Goal: Information Seeking & Learning: Find specific fact

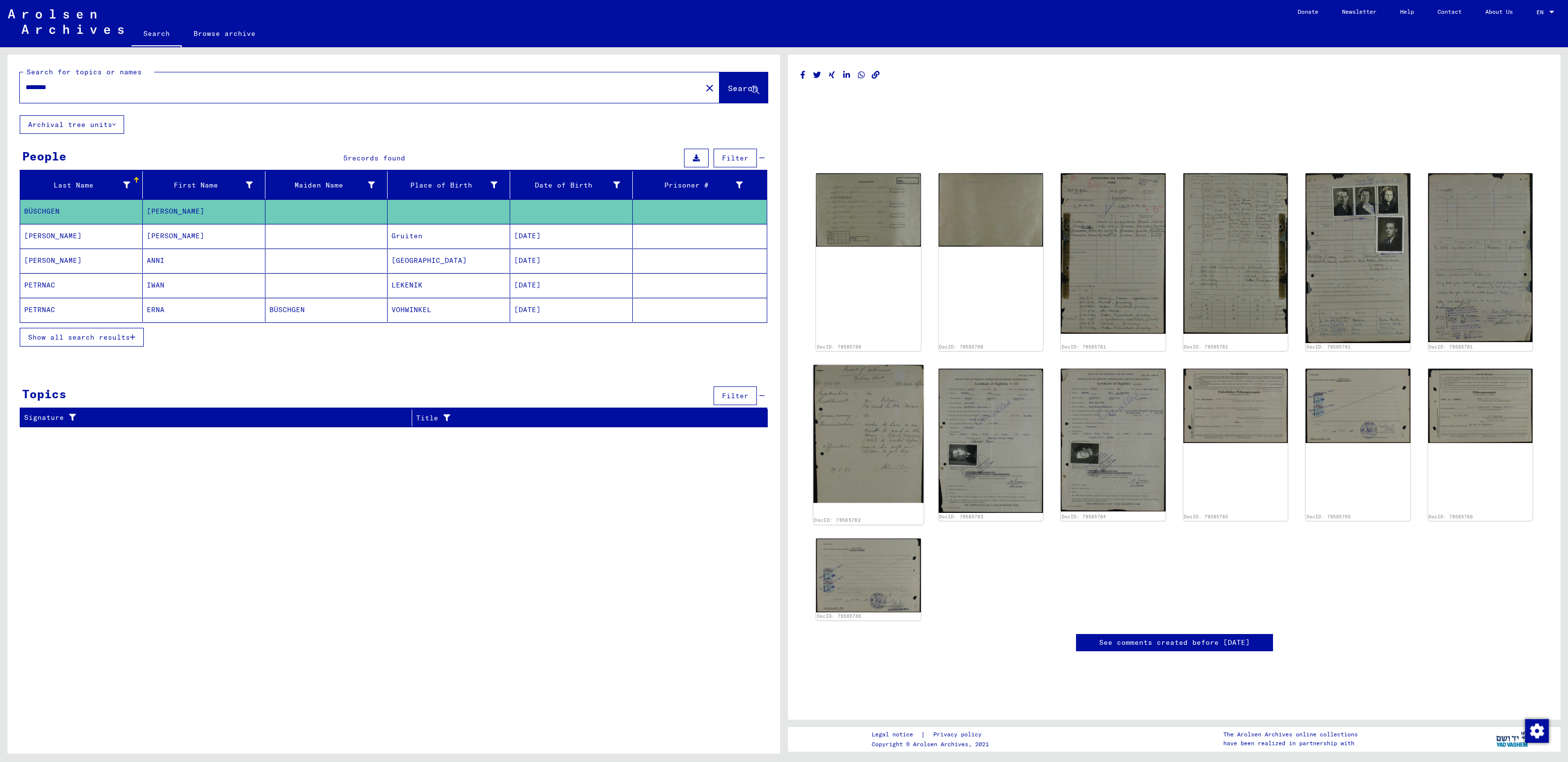
click at [860, 454] on img at bounding box center [869, 434] width 110 height 138
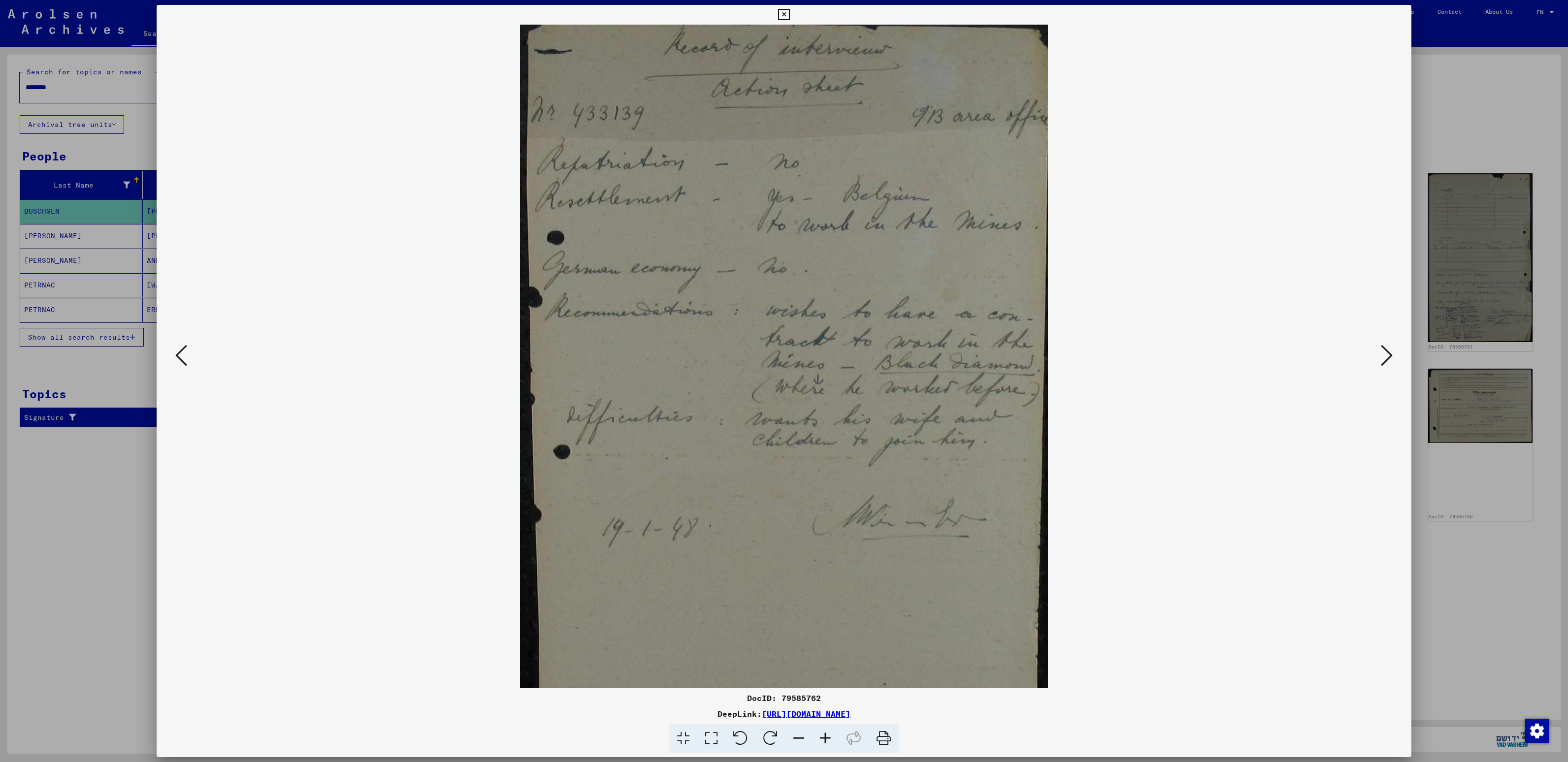
click at [1383, 346] on icon at bounding box center [1387, 355] width 12 height 24
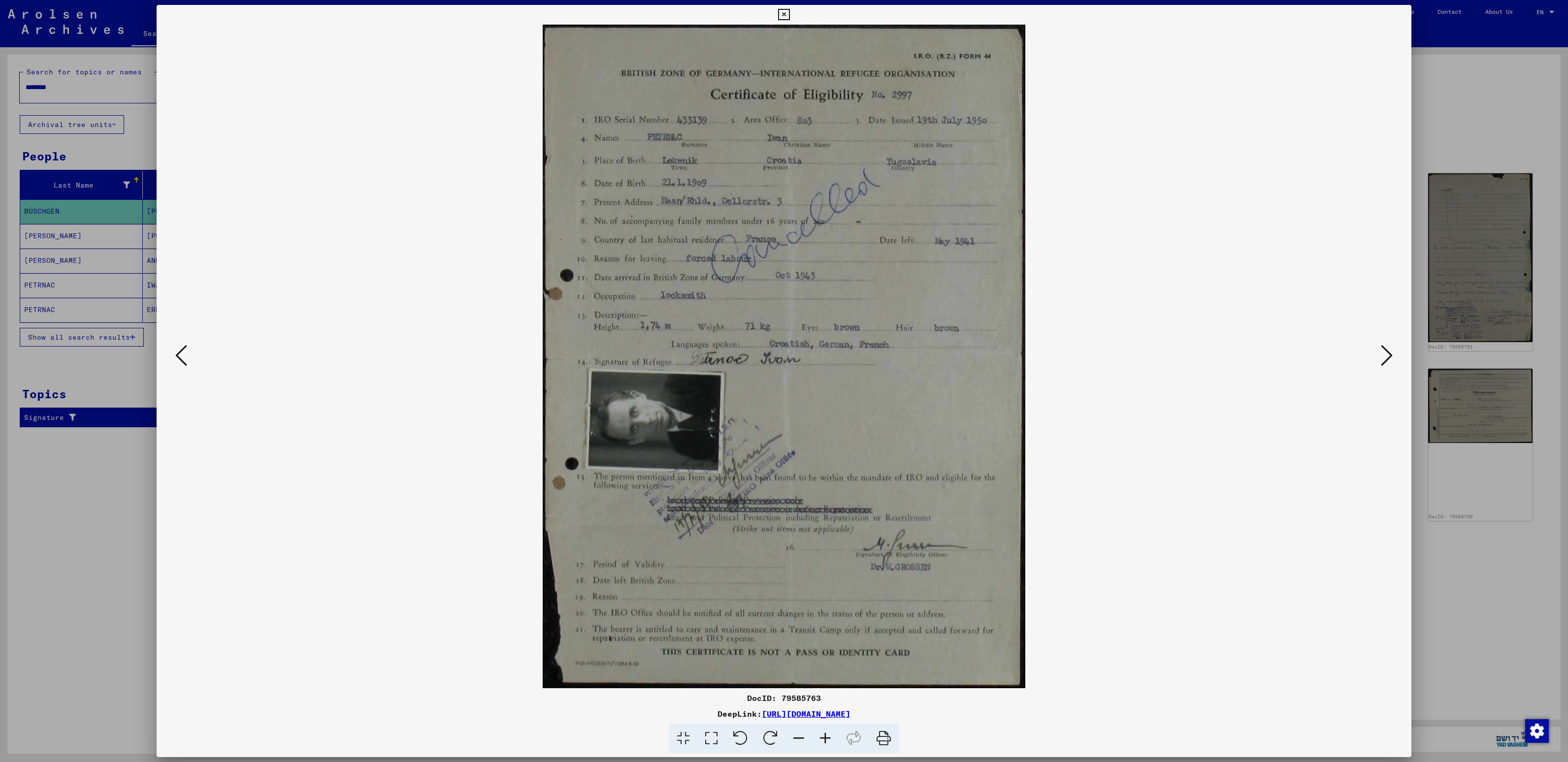
click at [1289, 596] on img at bounding box center [783, 356] width 1188 height 664
click at [1387, 362] on icon at bounding box center [1387, 355] width 12 height 24
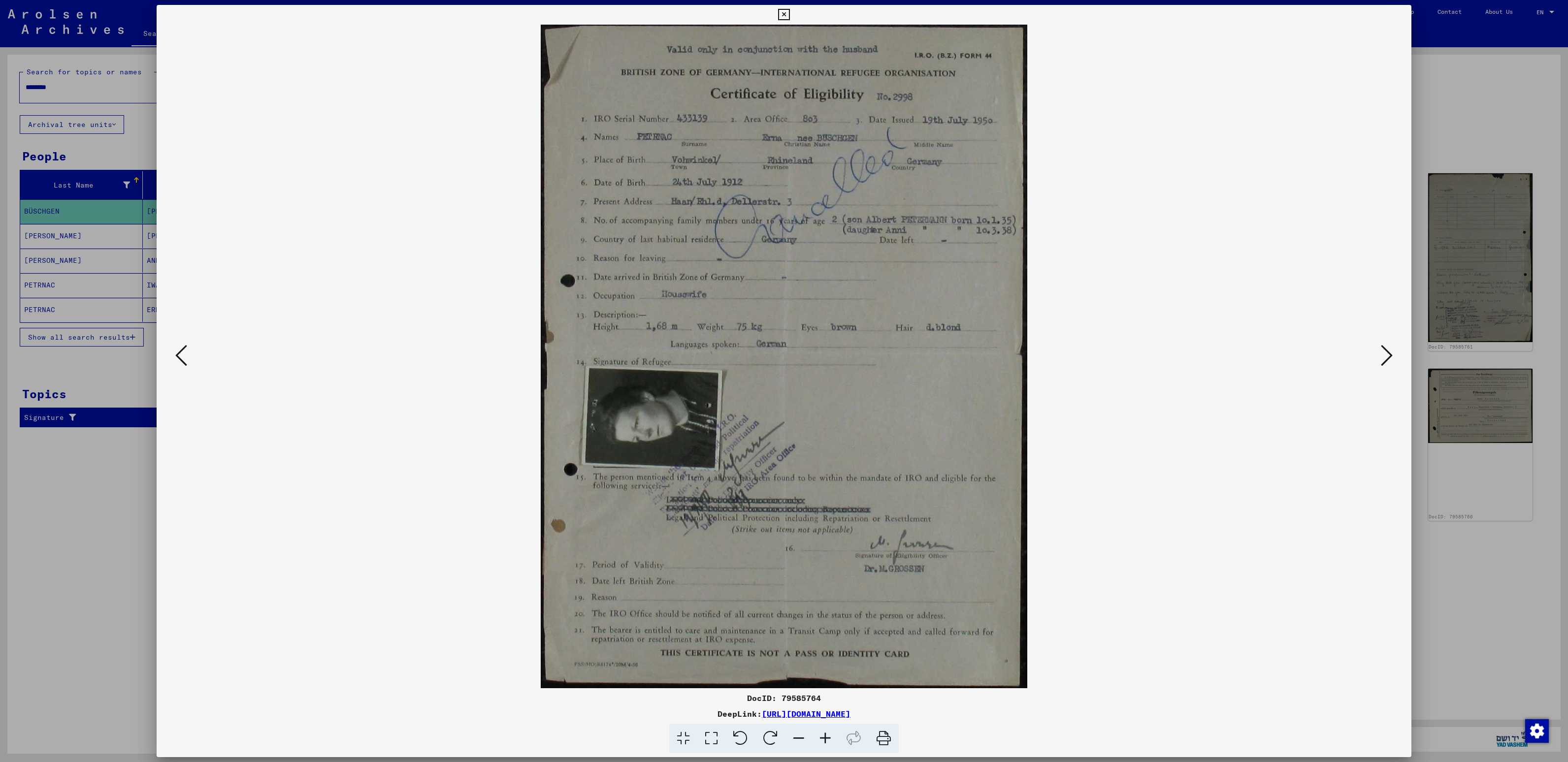
click at [1360, 617] on img at bounding box center [783, 356] width 1188 height 664
click at [1385, 355] on icon at bounding box center [1387, 355] width 12 height 24
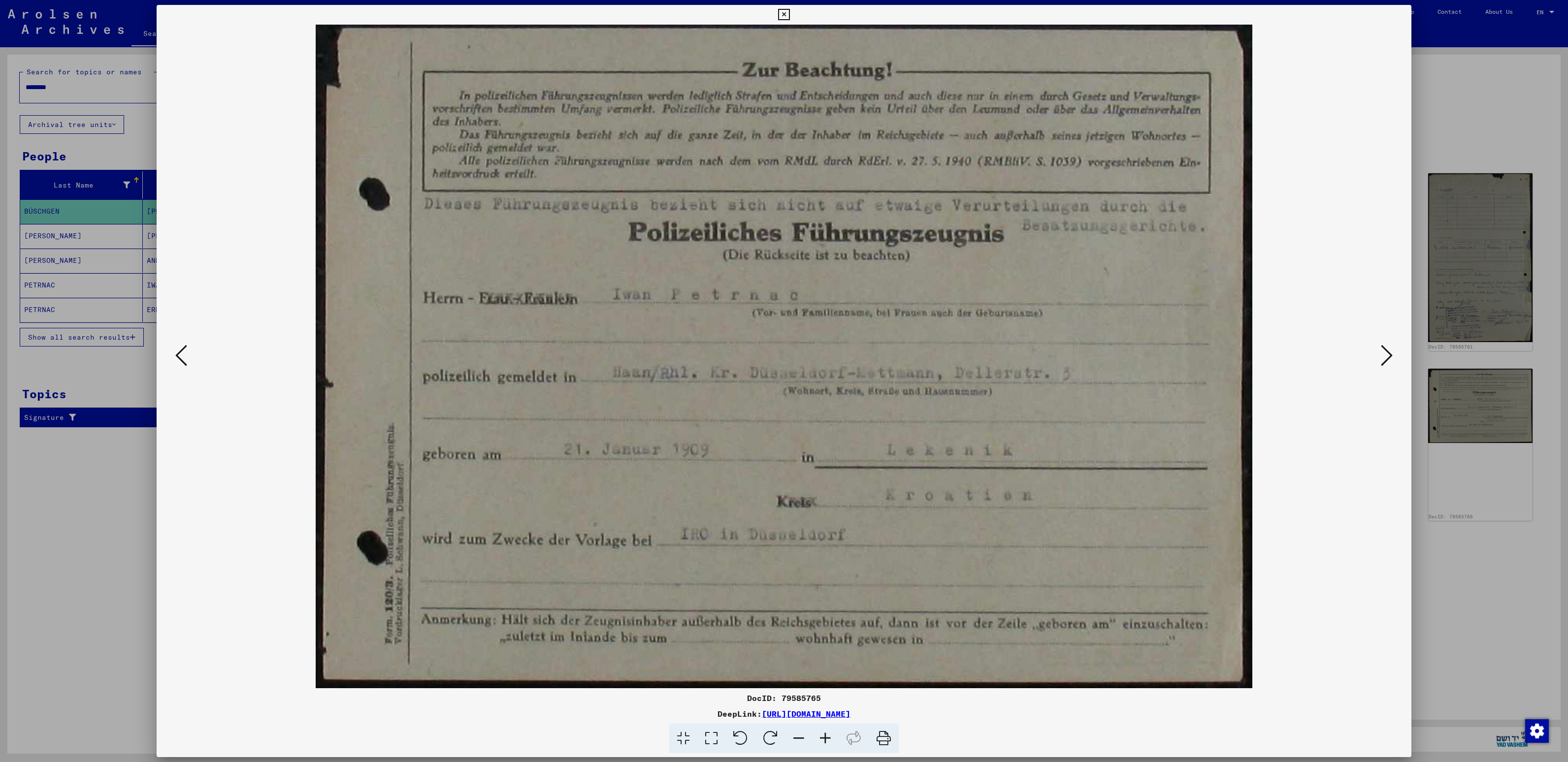
click at [799, 402] on img at bounding box center [783, 356] width 1188 height 664
click at [1387, 352] on icon at bounding box center [1387, 355] width 12 height 24
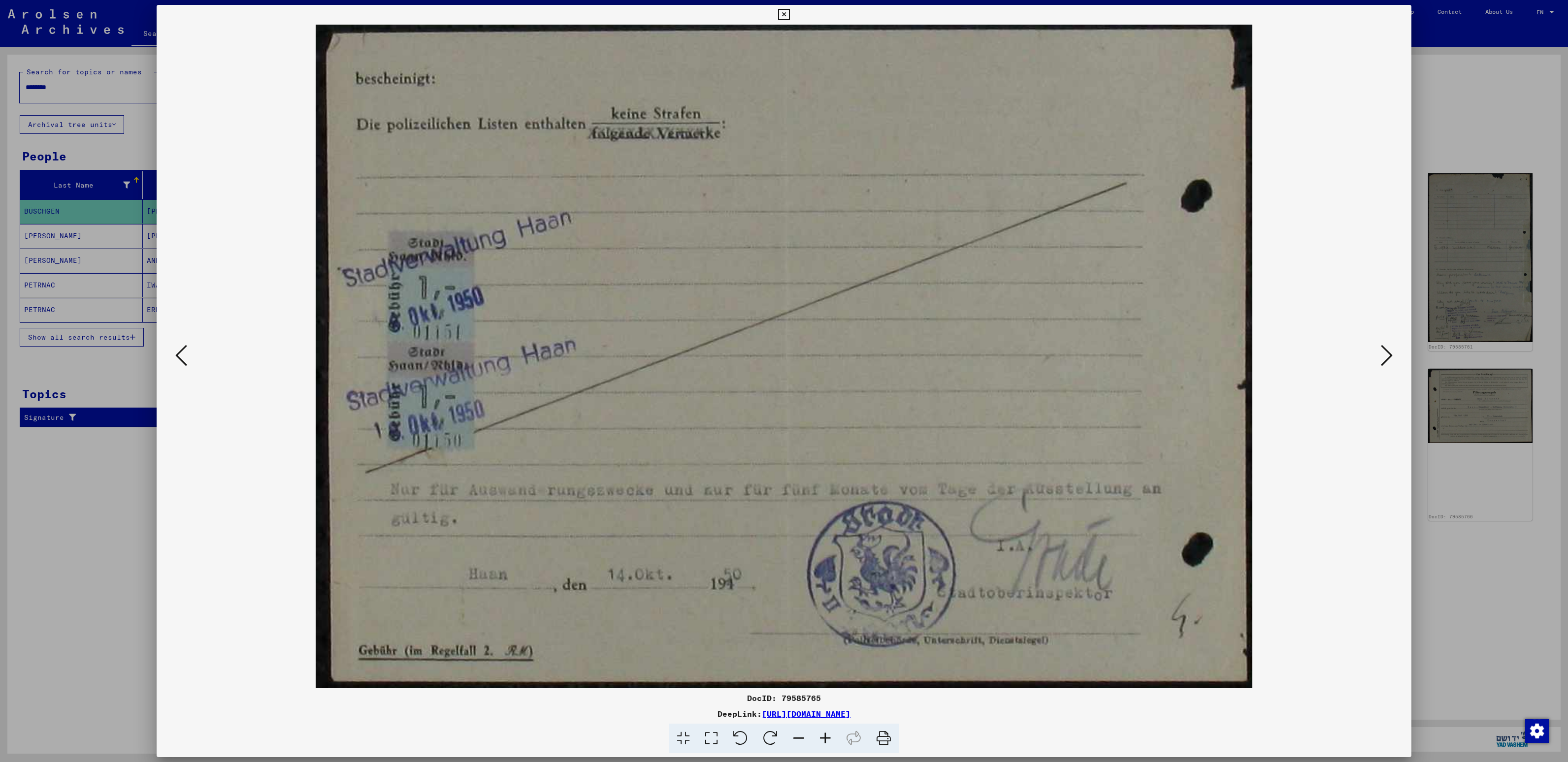
click at [843, 397] on img at bounding box center [783, 356] width 1188 height 664
click at [1385, 362] on icon at bounding box center [1387, 355] width 12 height 24
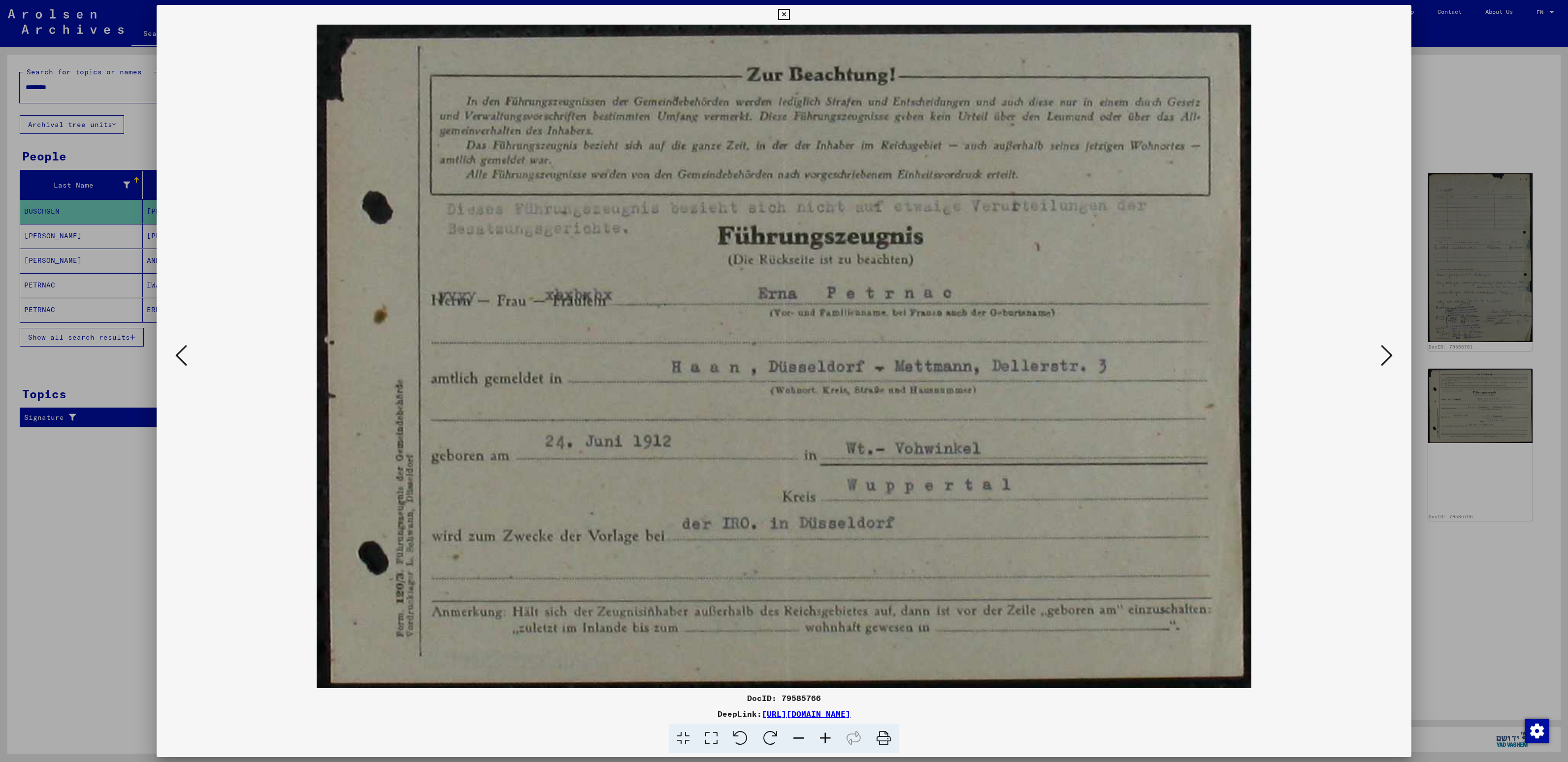
click at [868, 407] on img at bounding box center [783, 356] width 1188 height 664
click at [1383, 358] on icon at bounding box center [1387, 355] width 12 height 24
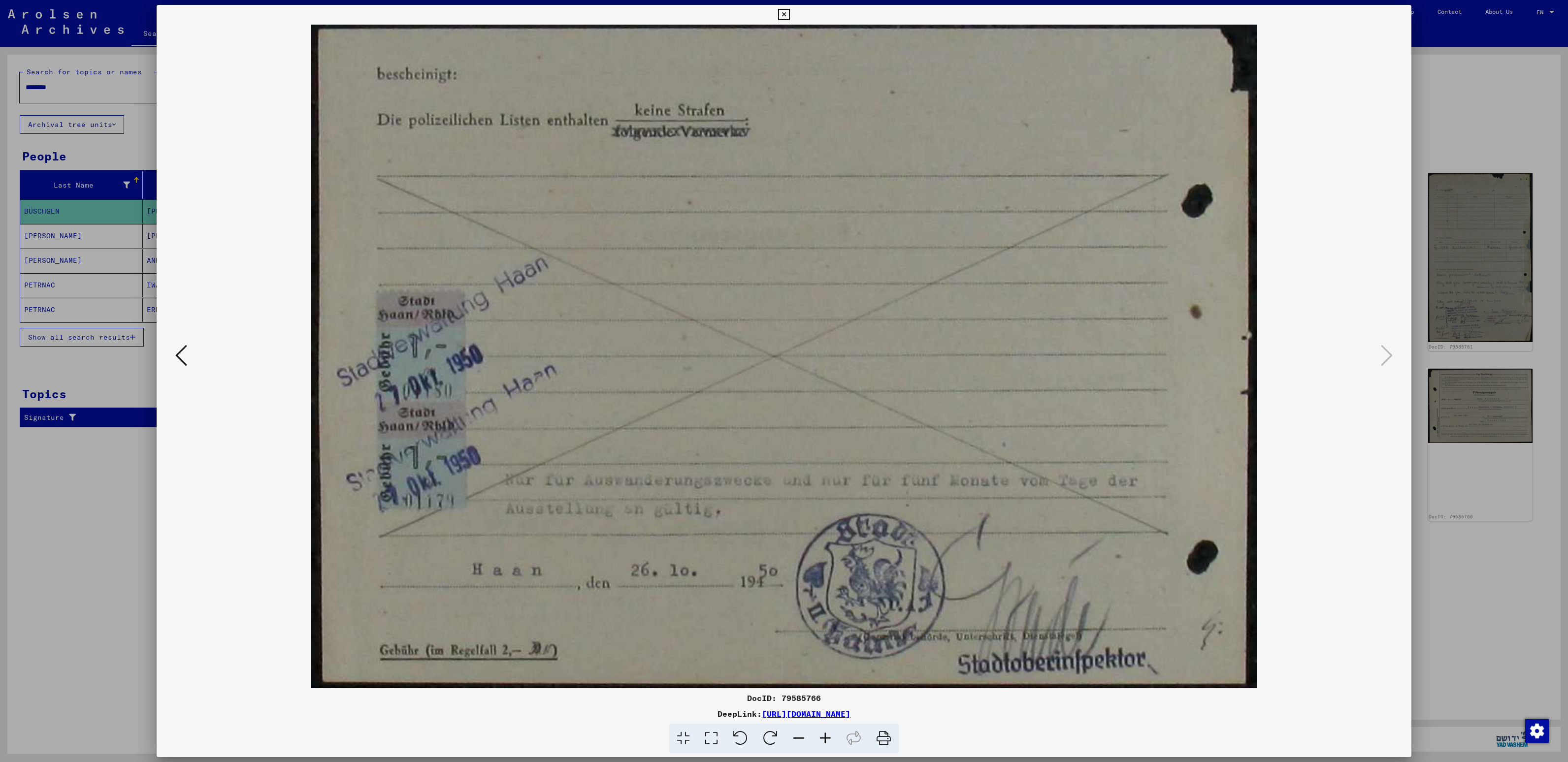
click at [945, 400] on img at bounding box center [783, 356] width 1188 height 664
click at [47, 574] on div at bounding box center [784, 381] width 1568 height 762
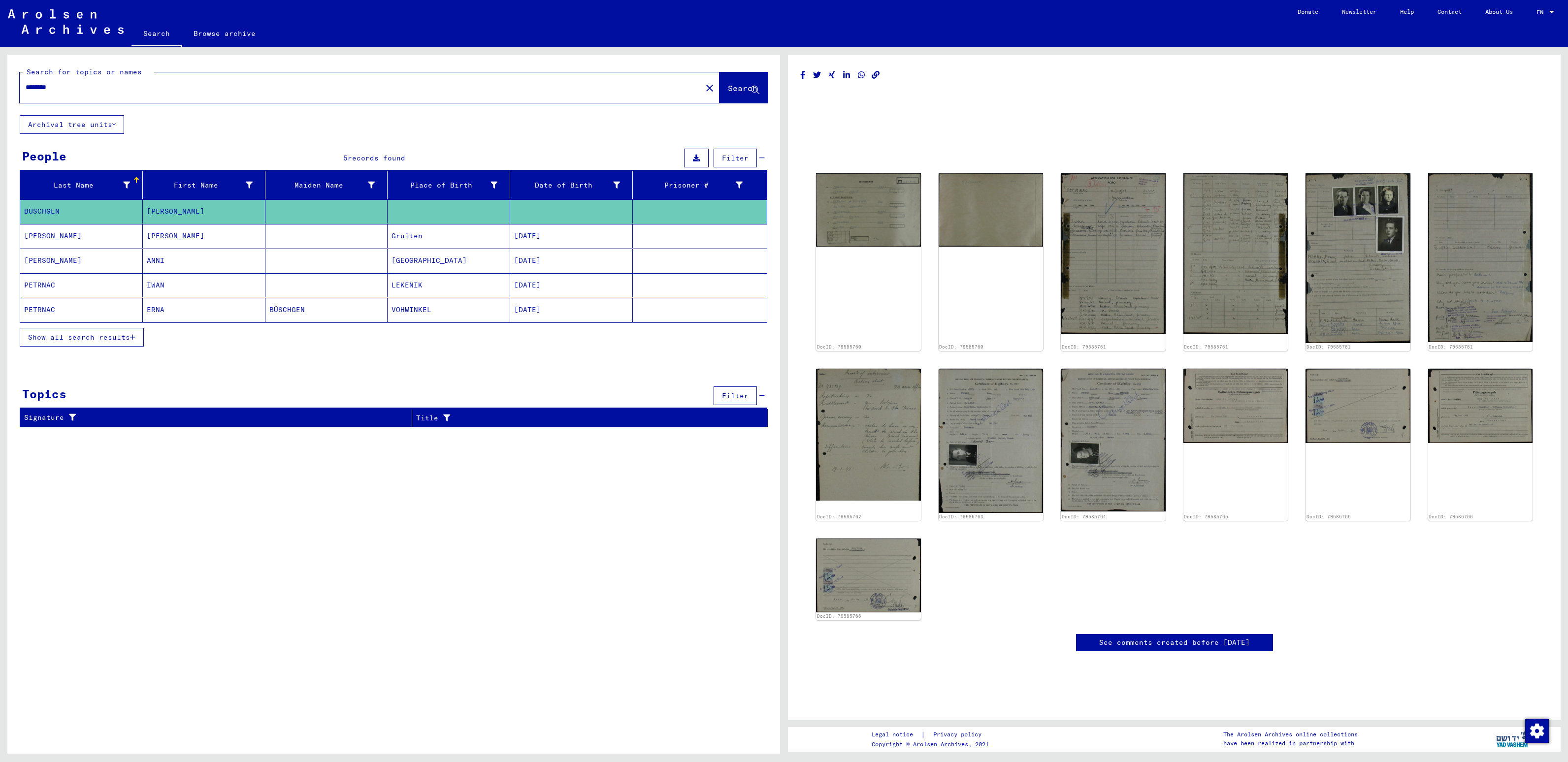
click at [408, 314] on mat-cell "VOHWINKEL" at bounding box center [449, 310] width 122 height 24
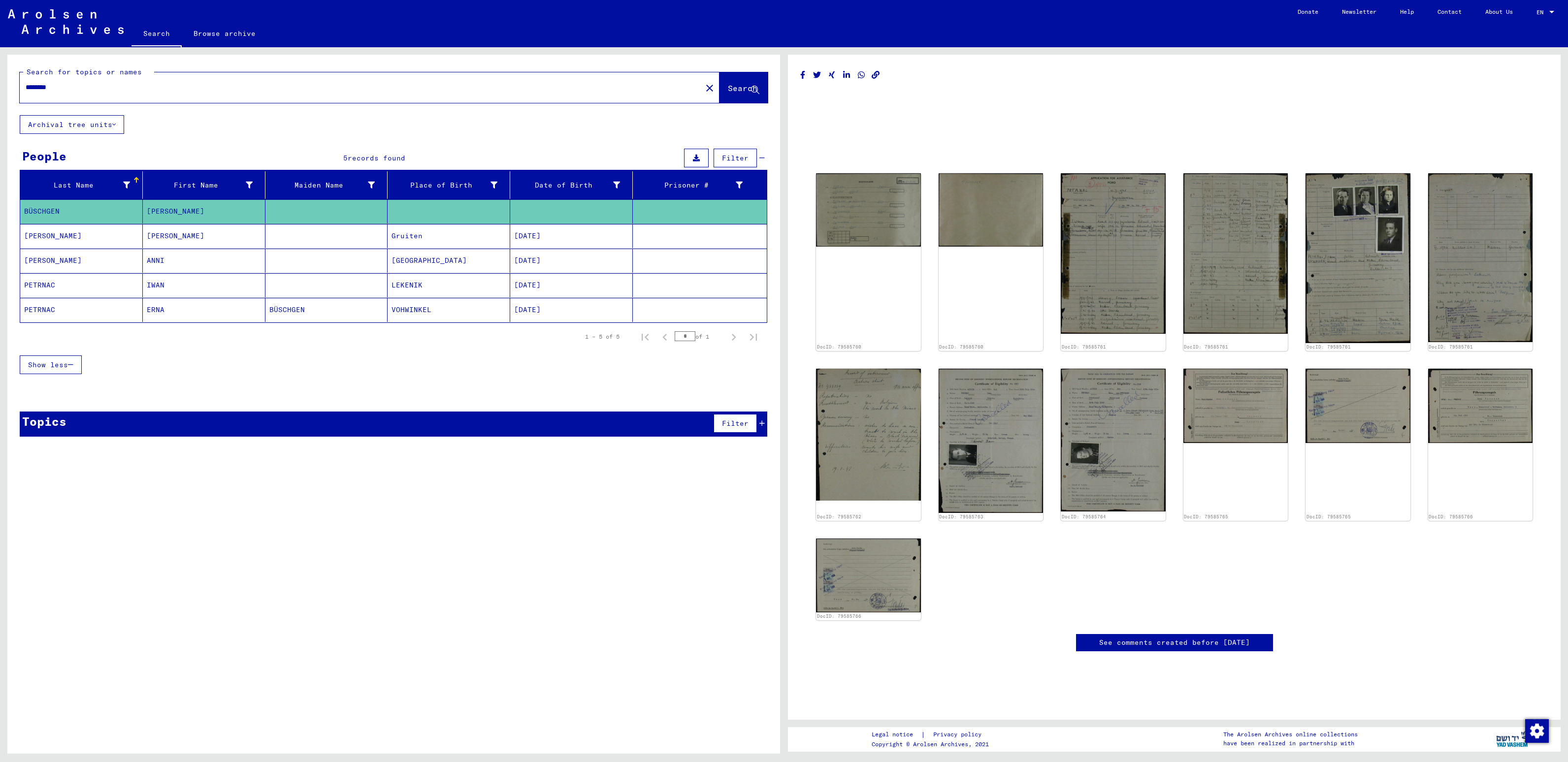
click at [200, 89] on input "********" at bounding box center [360, 87] width 670 height 10
type input "*"
click at [747, 89] on span "Search" at bounding box center [743, 88] width 30 height 10
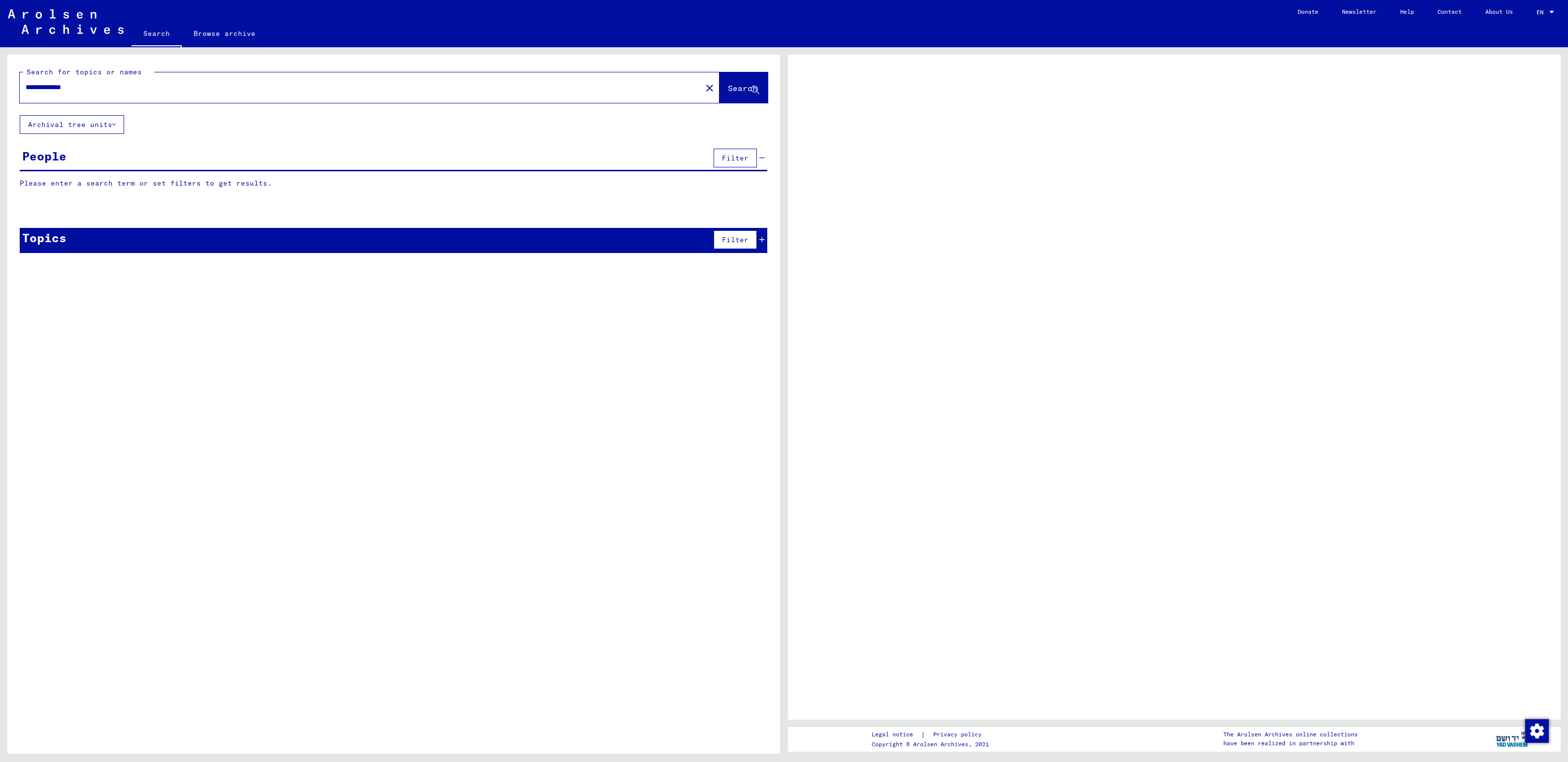
click at [91, 119] on button "Archival tree units" at bounding box center [72, 124] width 105 height 19
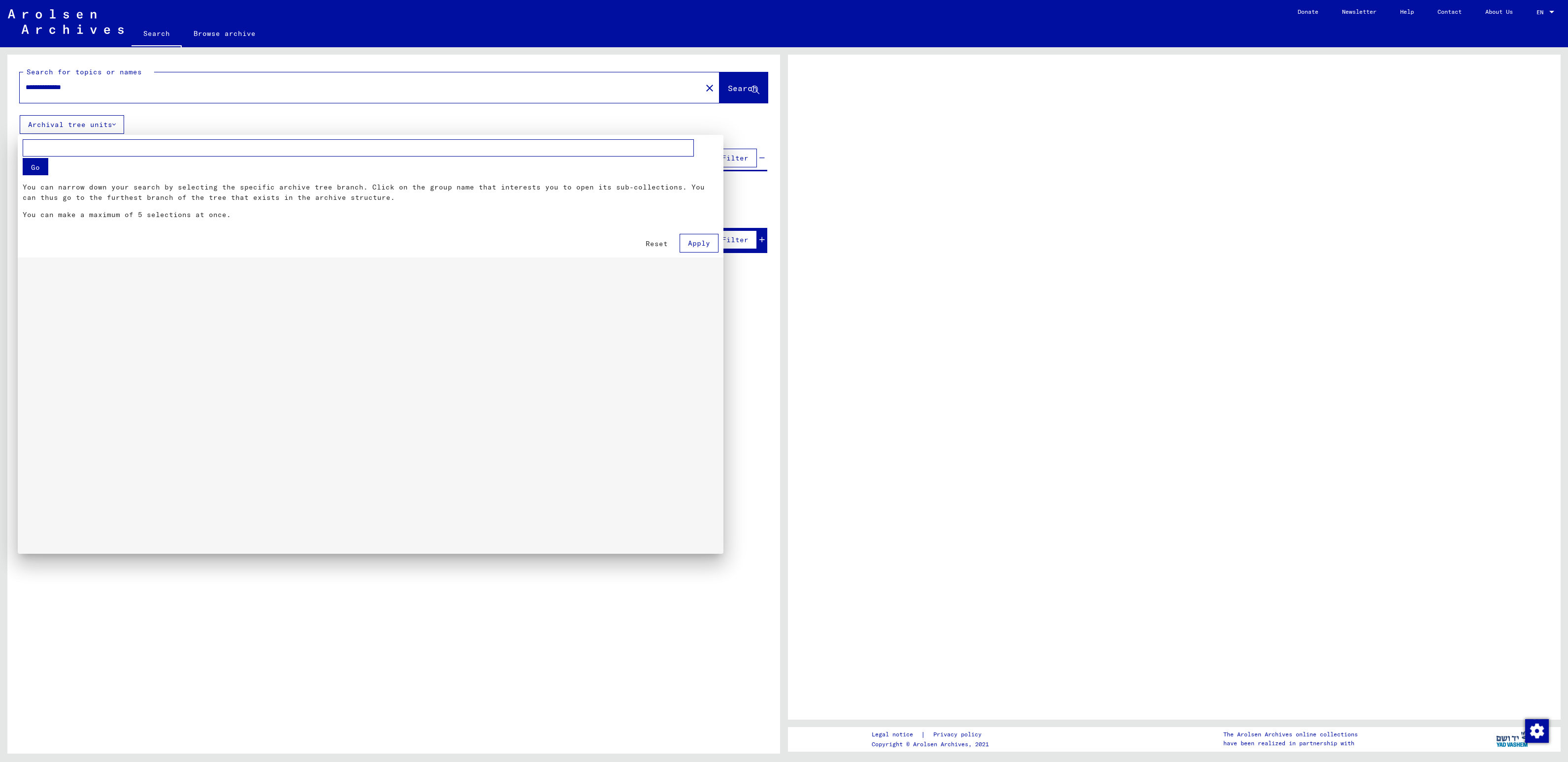
click at [210, 114] on div at bounding box center [784, 381] width 1568 height 762
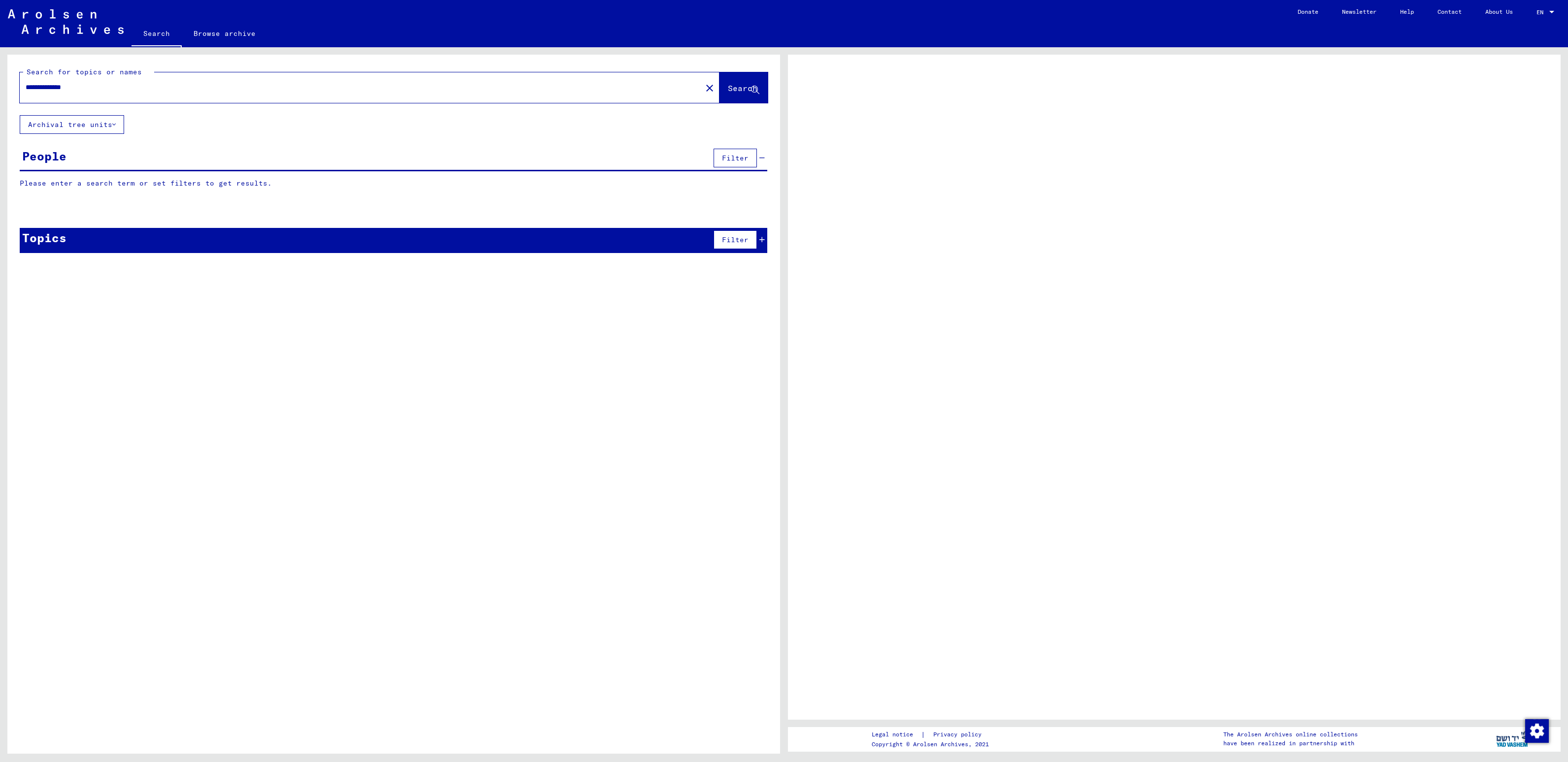
click at [151, 85] on input "**********" at bounding box center [360, 87] width 670 height 10
click at [731, 100] on button "Search" at bounding box center [743, 88] width 48 height 30
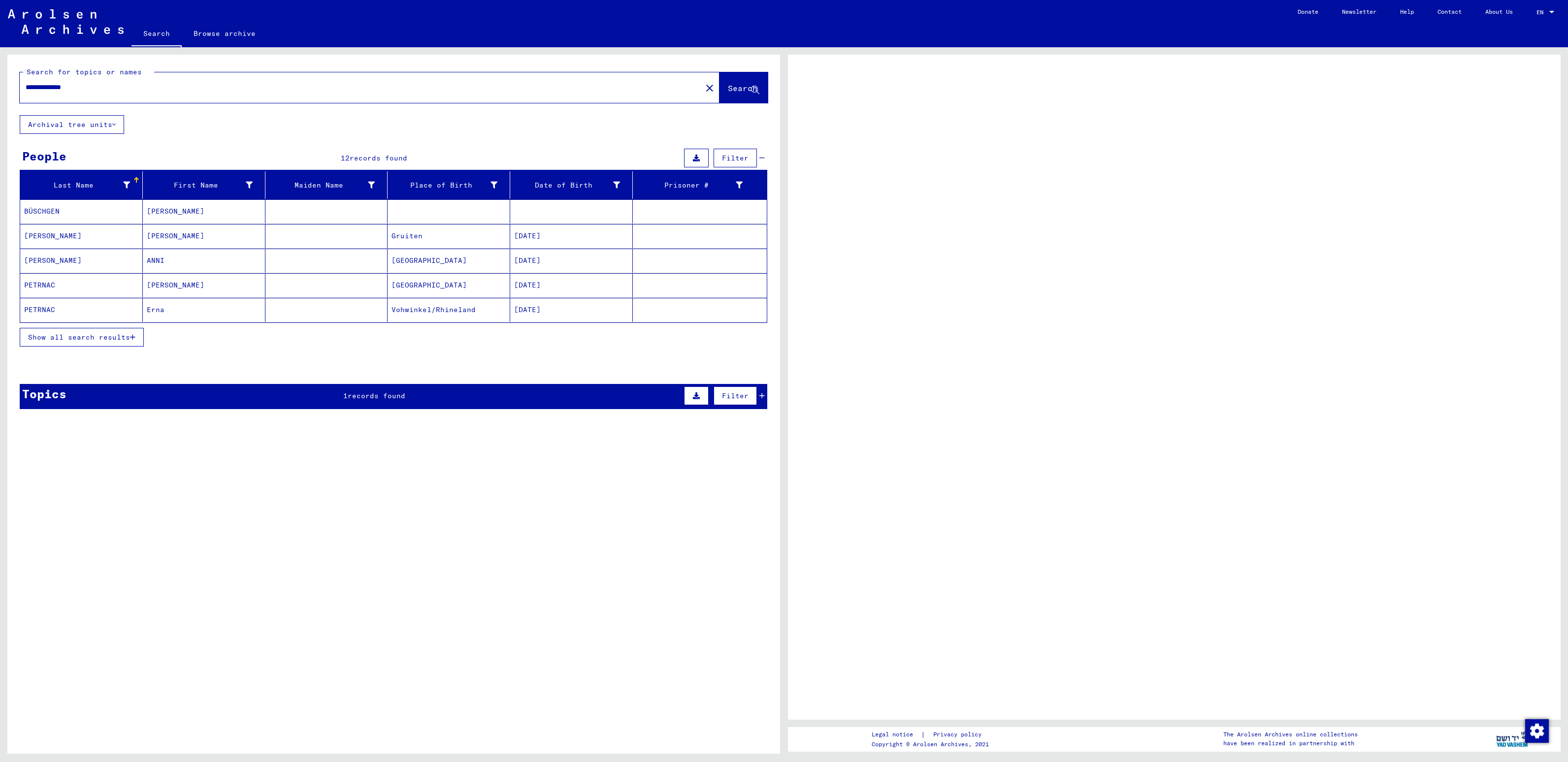
click at [156, 210] on mat-cell "[PERSON_NAME]" at bounding box center [204, 212] width 122 height 24
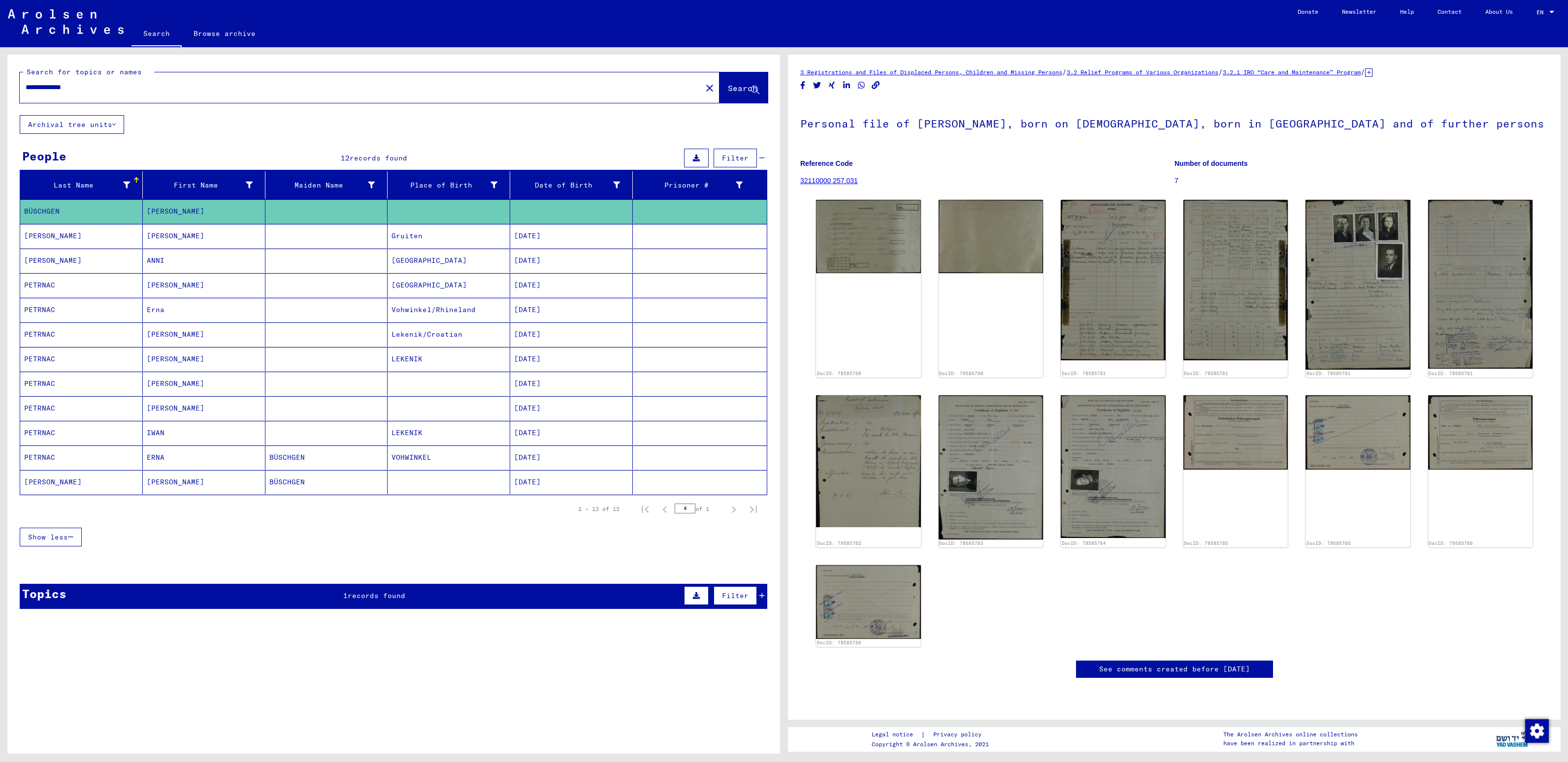
click at [198, 494] on mat-cell "[PERSON_NAME]" at bounding box center [204, 483] width 122 height 24
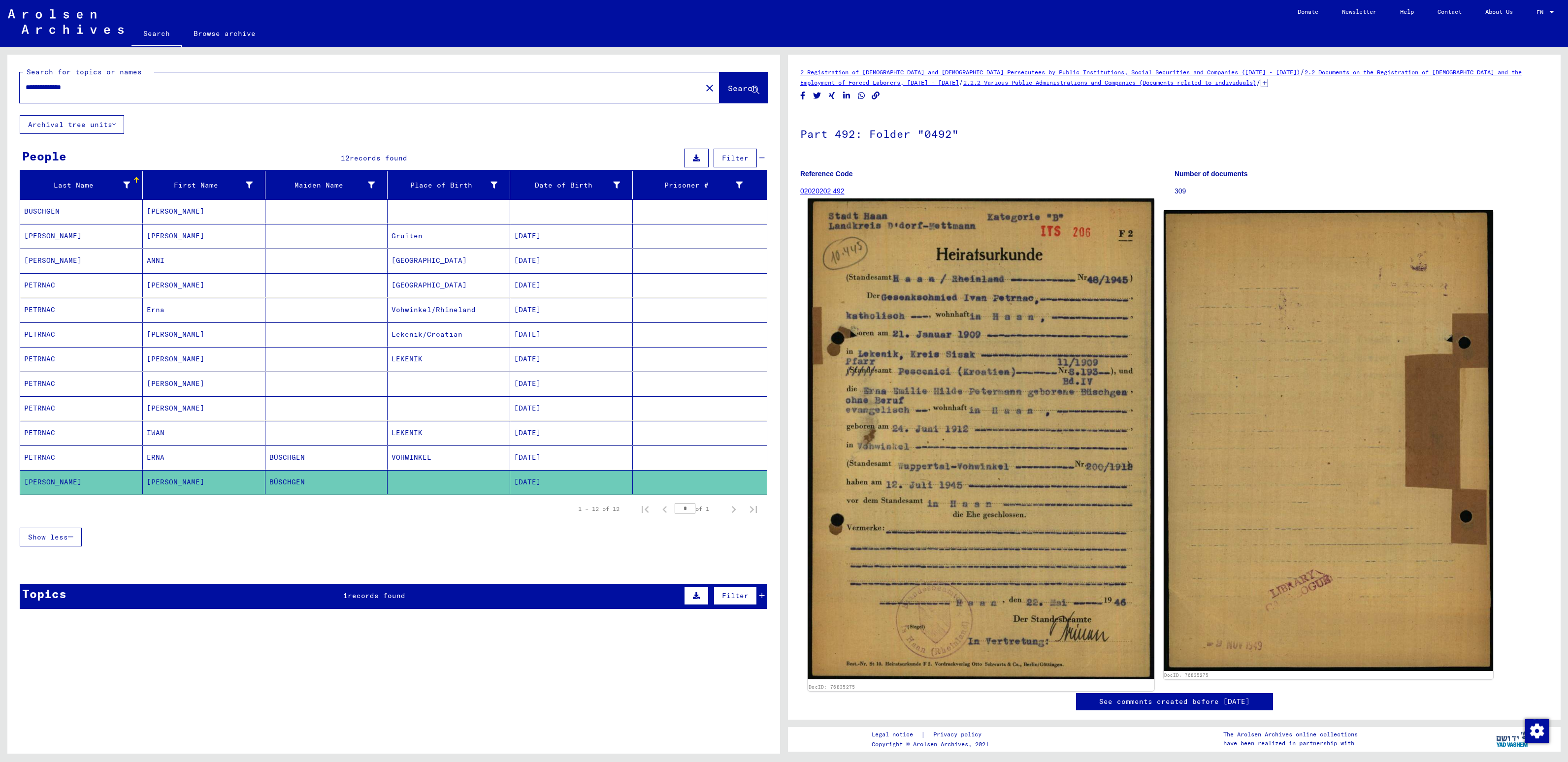
click at [931, 463] on img at bounding box center [981, 439] width 346 height 481
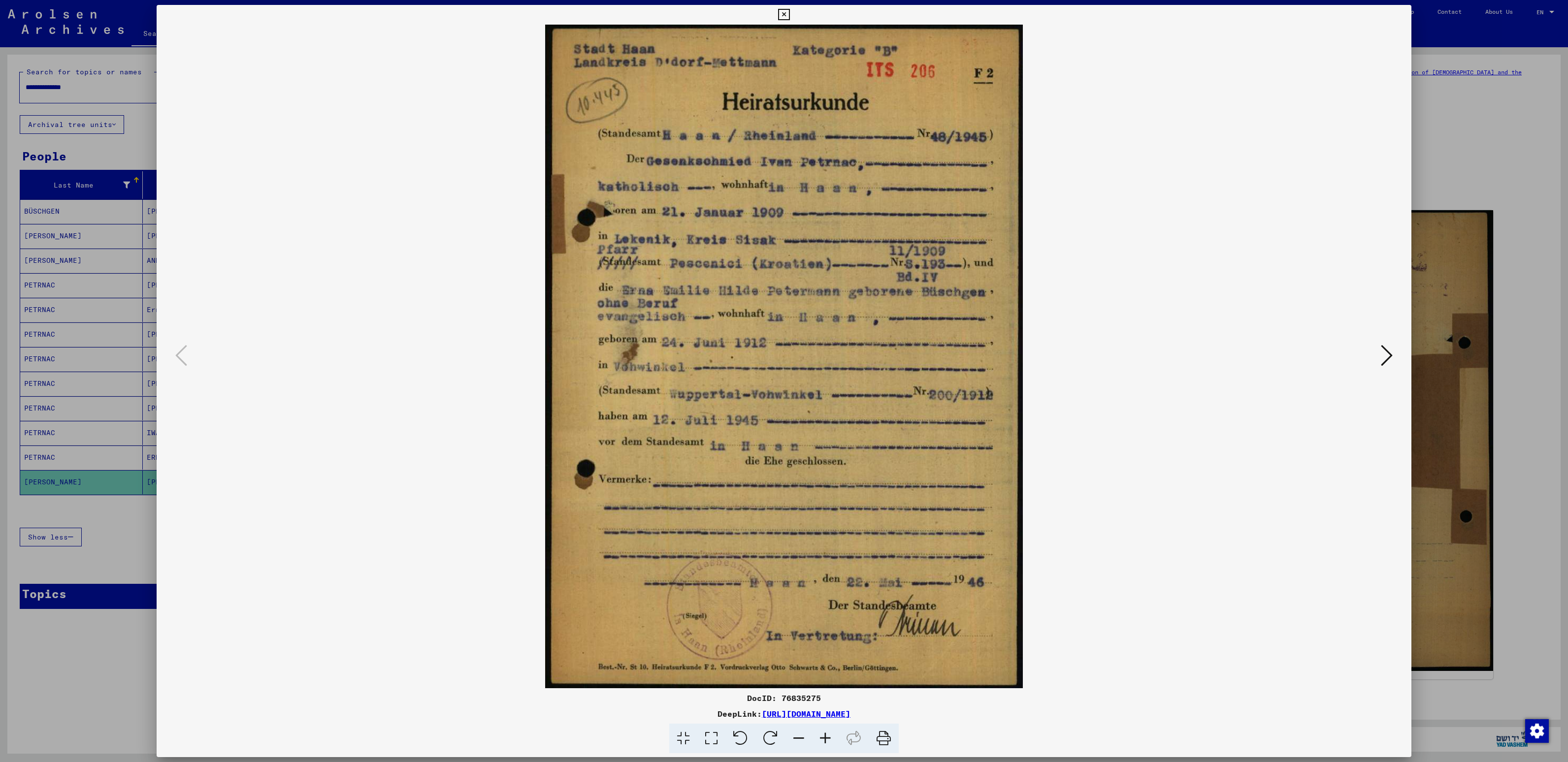
click at [1385, 355] on icon at bounding box center [1387, 355] width 12 height 24
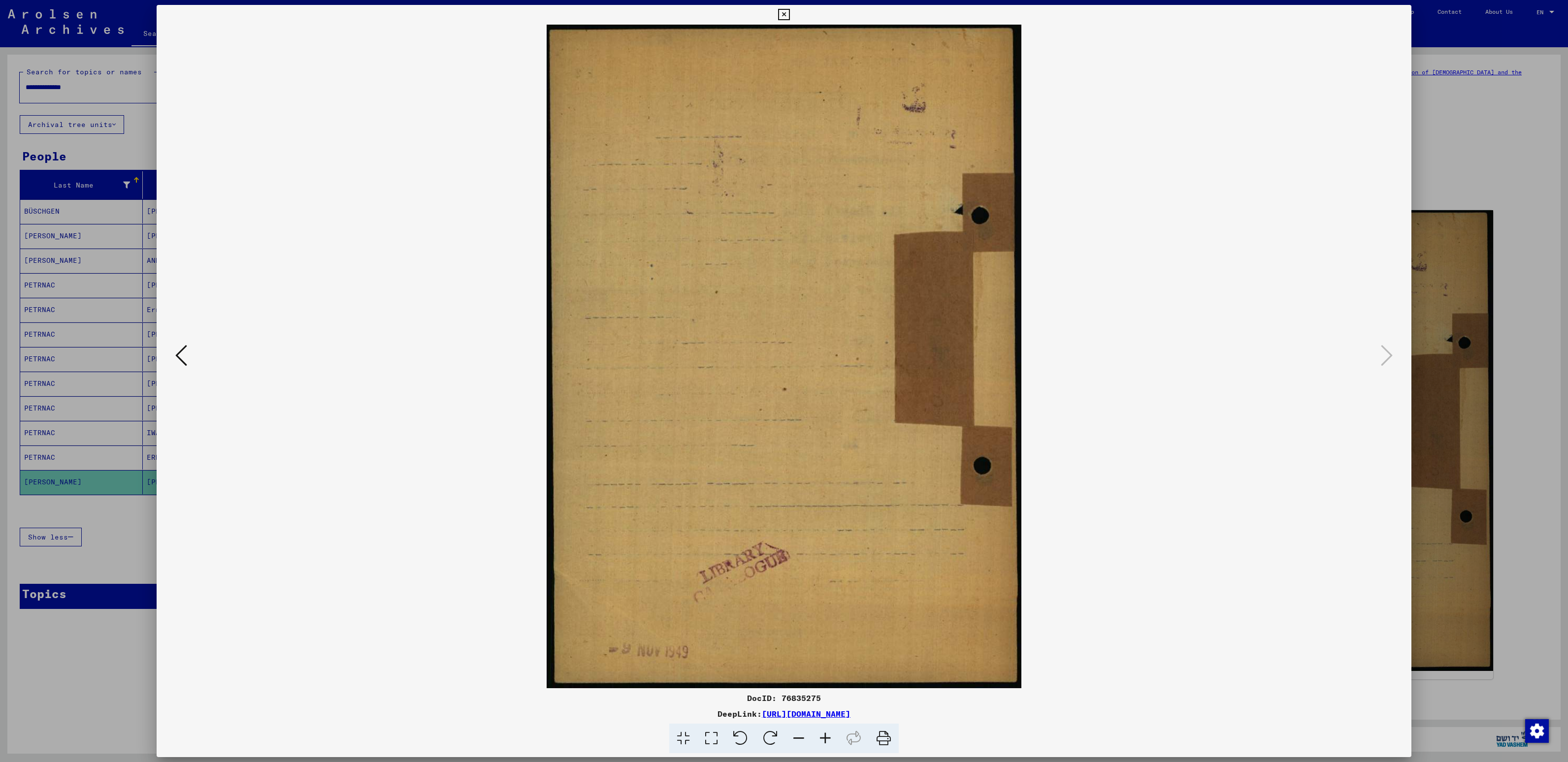
click at [184, 352] on icon at bounding box center [181, 355] width 12 height 24
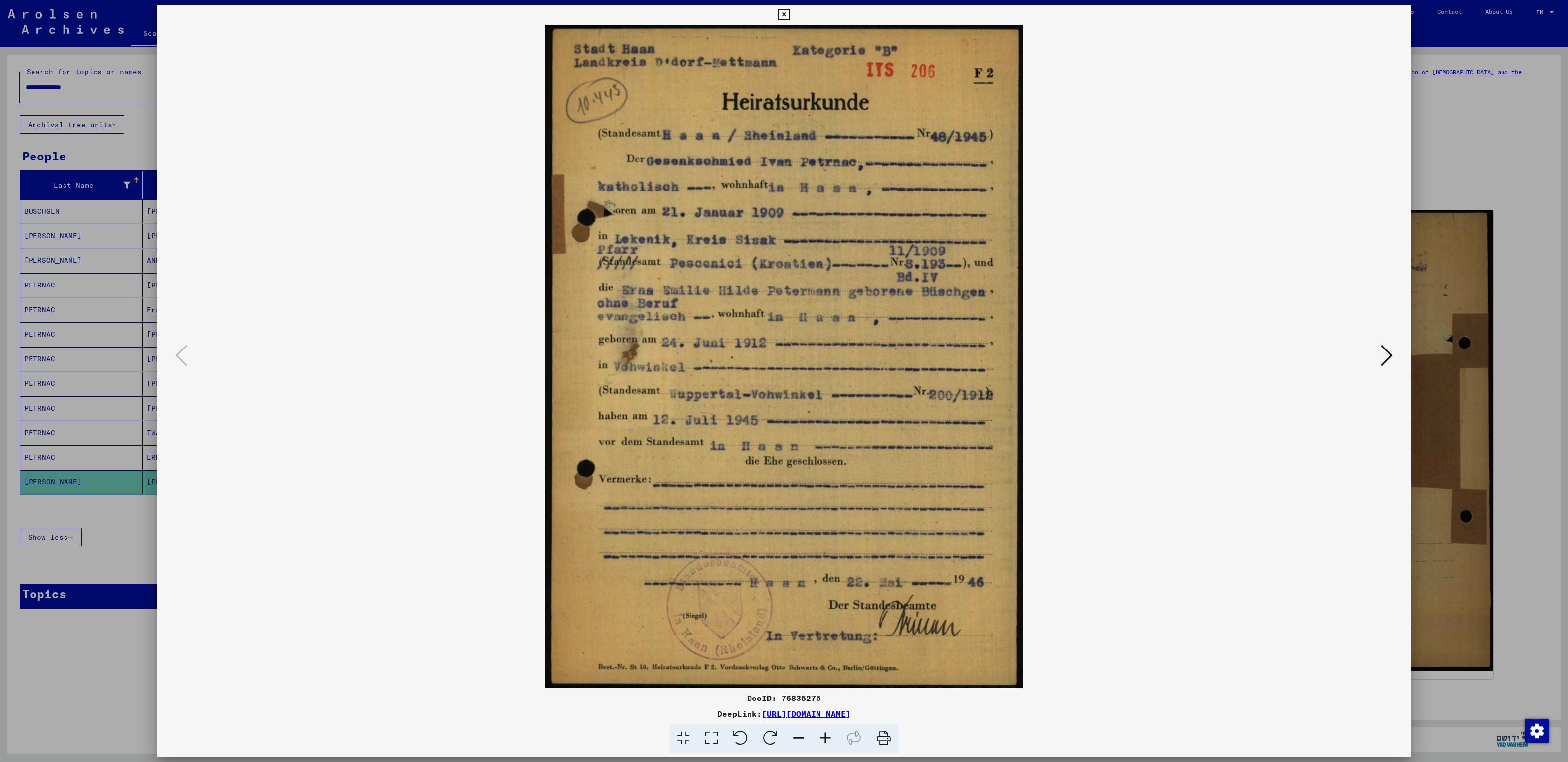
click at [786, 16] on icon at bounding box center [783, 15] width 12 height 12
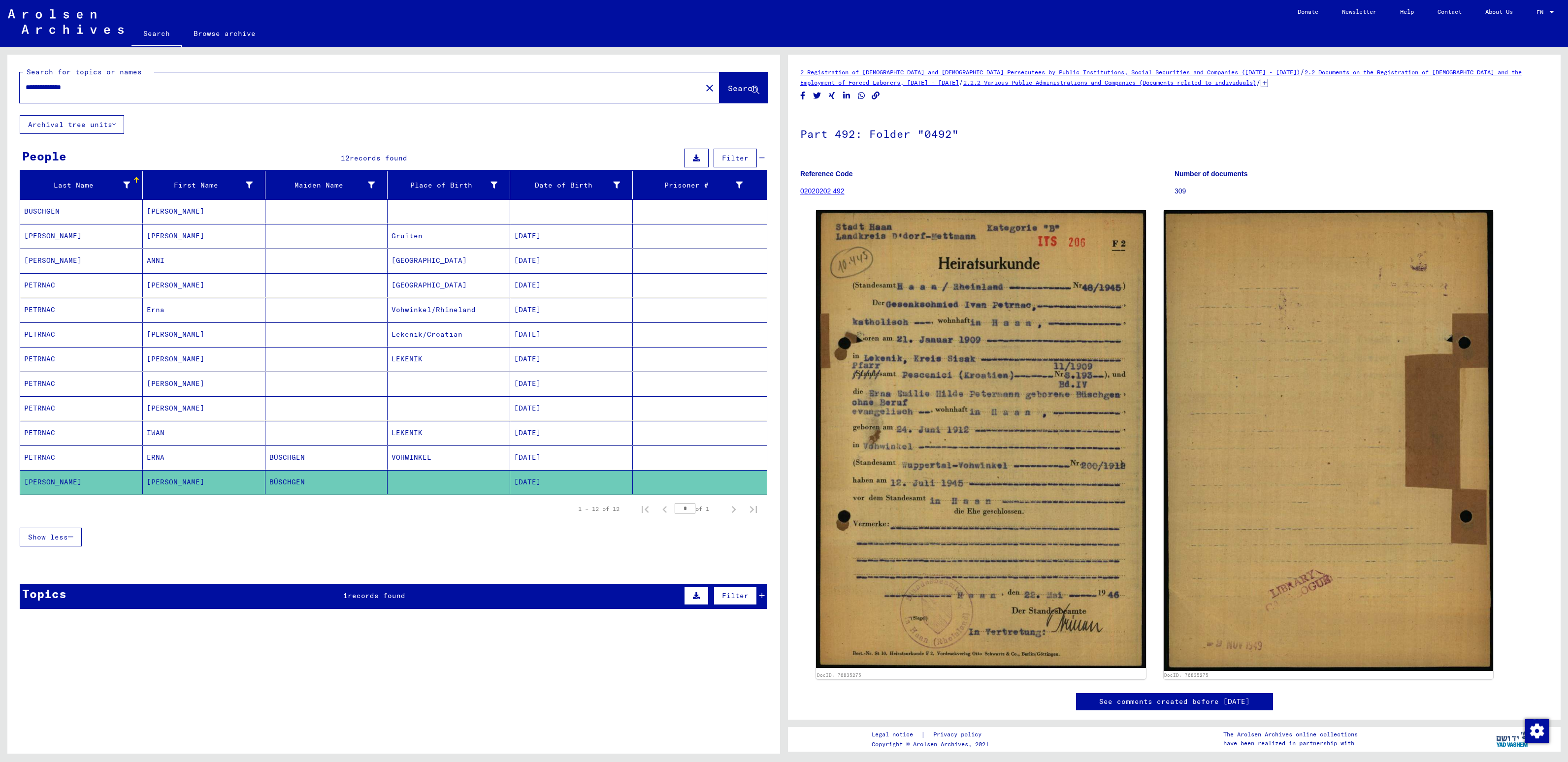
click at [225, 295] on mat-cell "[PERSON_NAME]" at bounding box center [204, 285] width 122 height 24
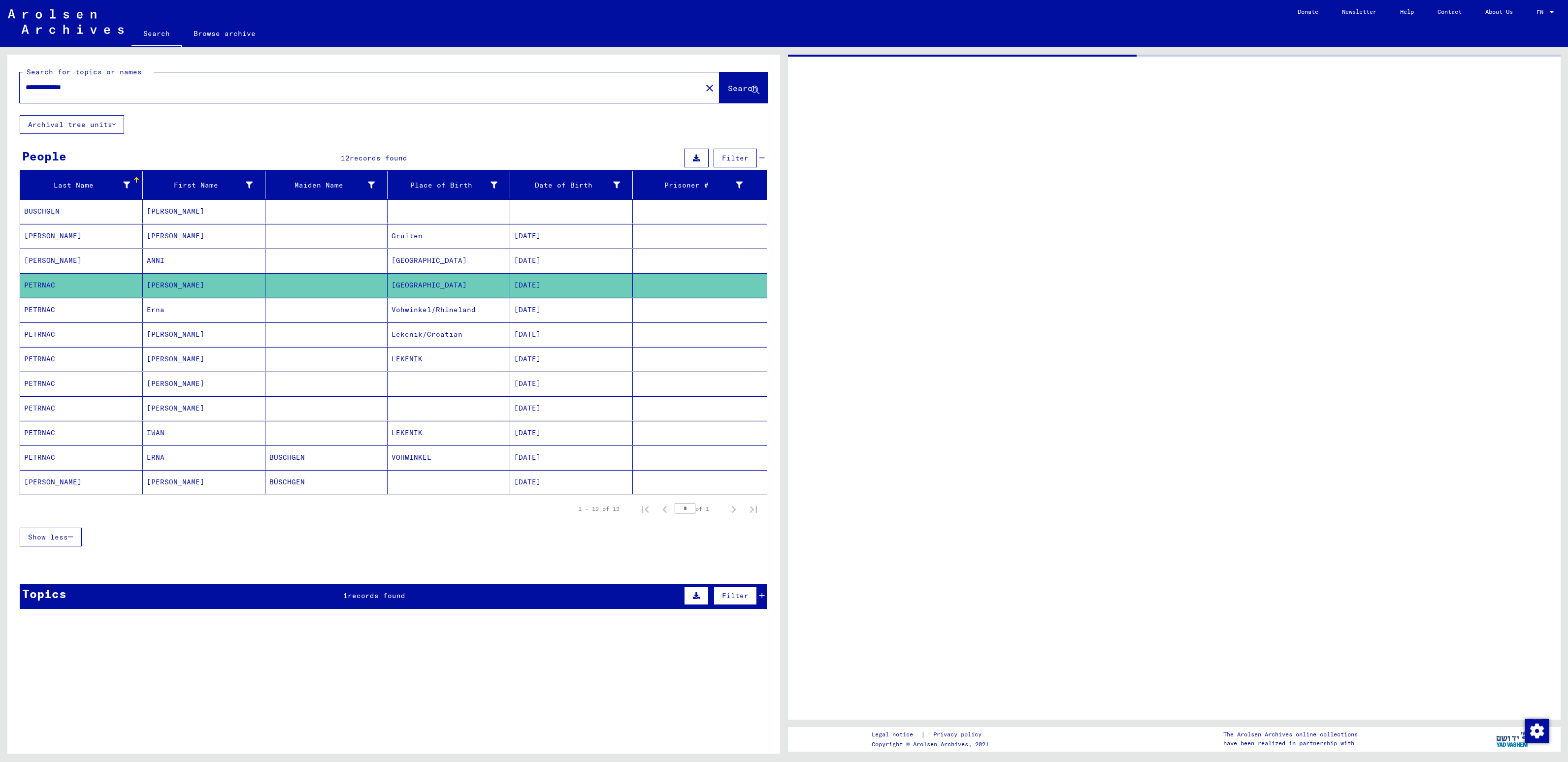
click at [209, 260] on mat-cell "ANNI" at bounding box center [204, 261] width 122 height 24
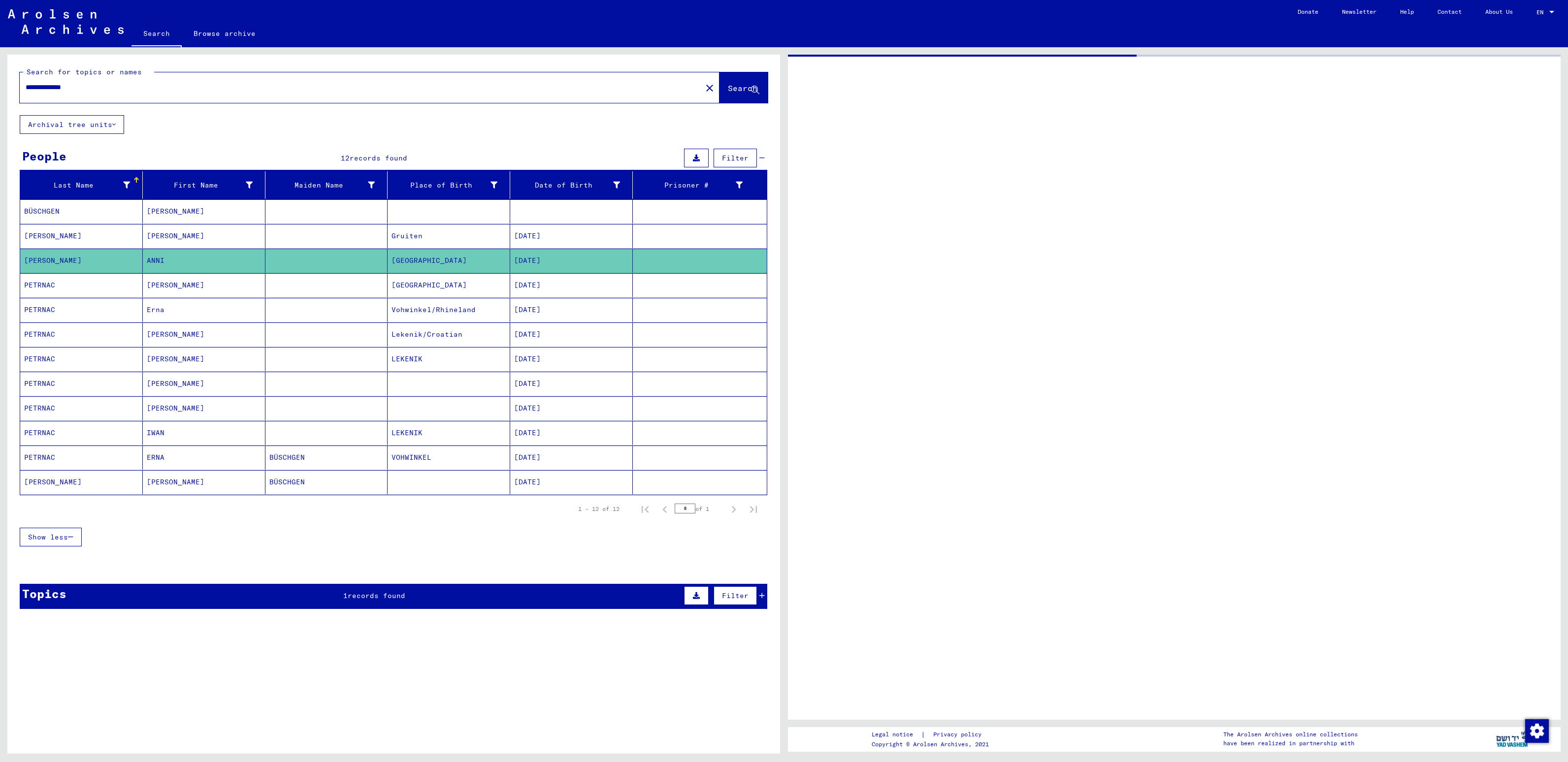
click at [208, 83] on input "**********" at bounding box center [360, 87] width 670 height 10
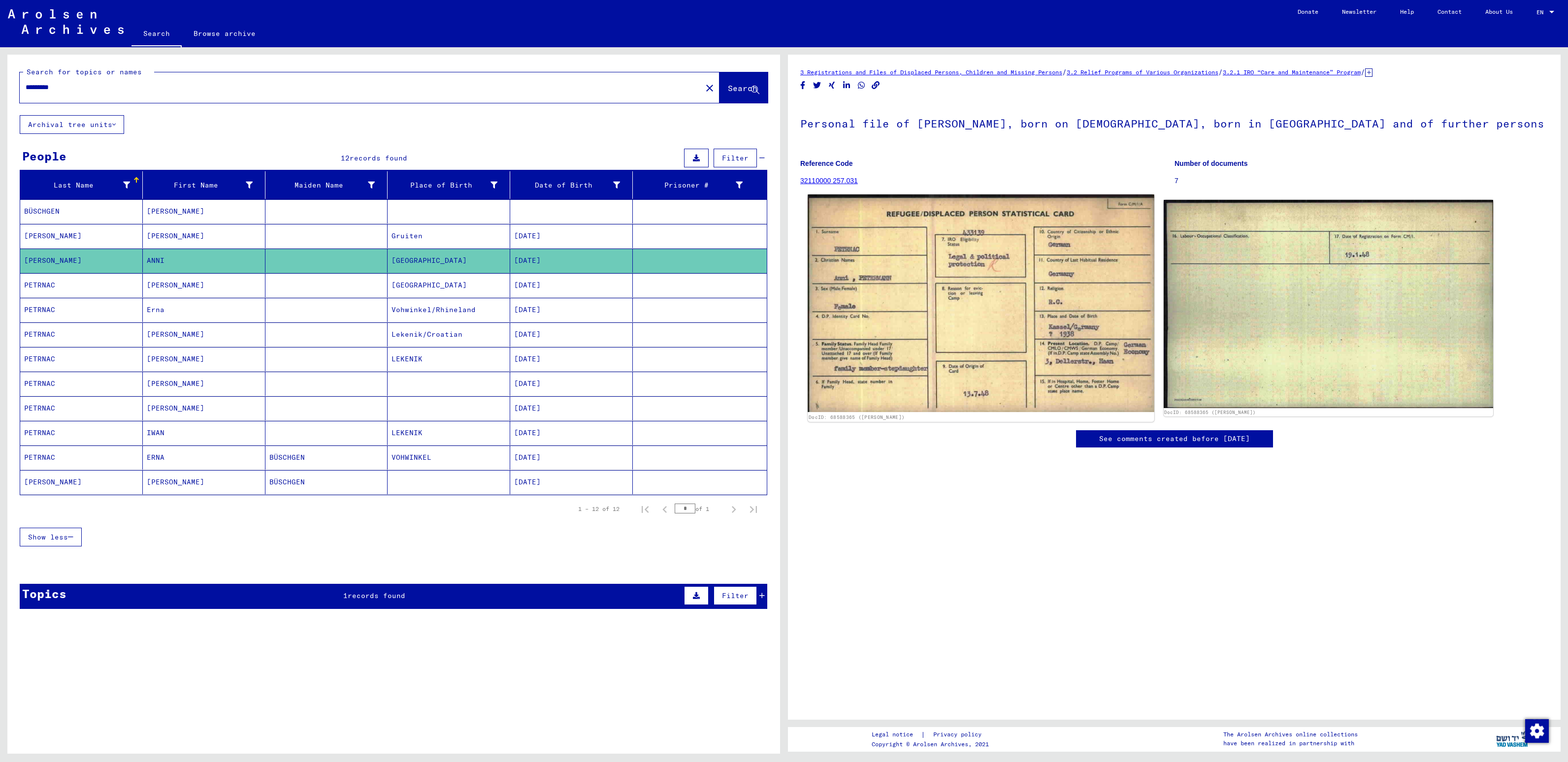
click at [965, 296] on img at bounding box center [981, 304] width 346 height 218
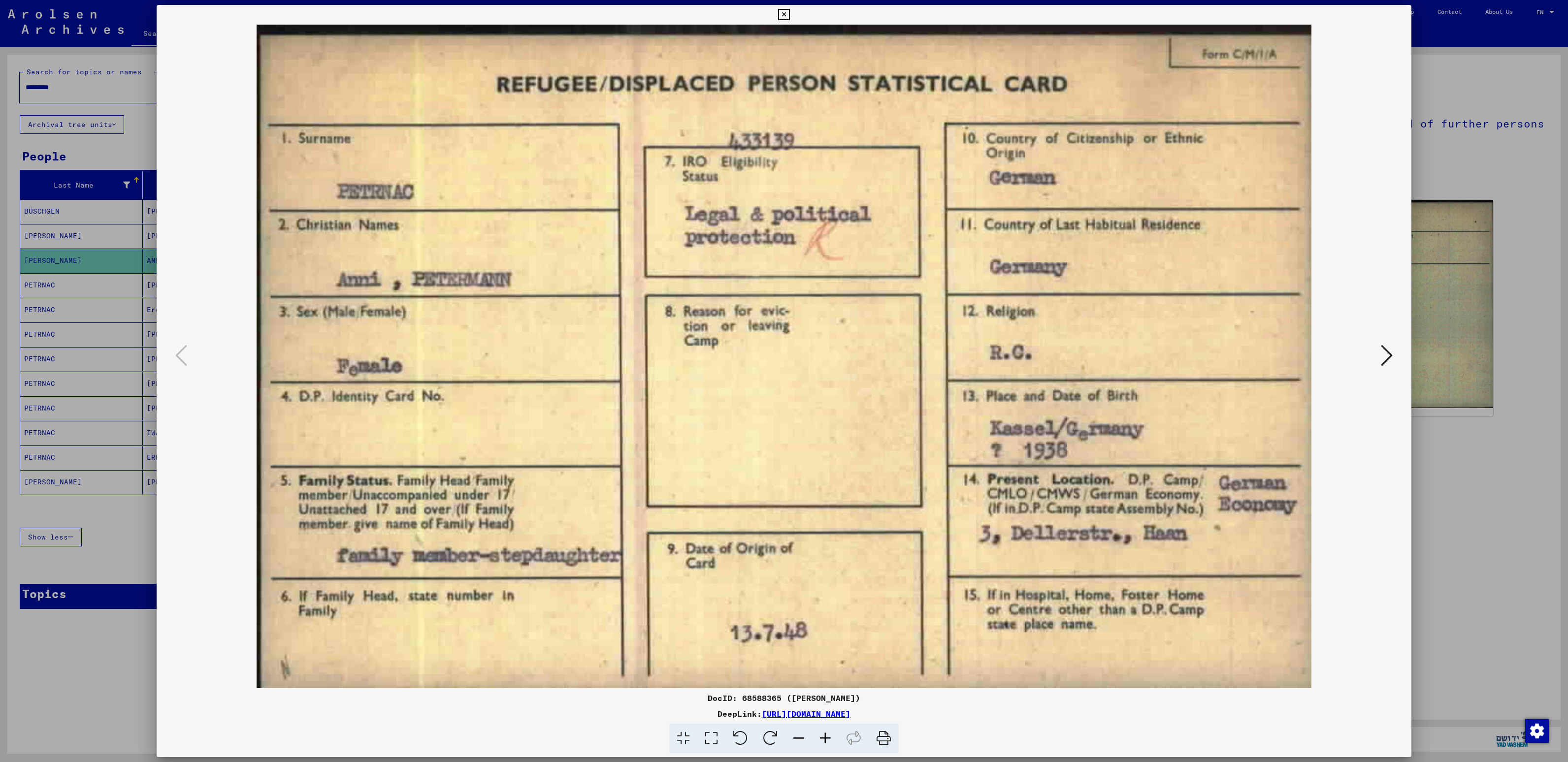
click at [913, 603] on img at bounding box center [783, 356] width 1188 height 664
click at [1385, 348] on icon at bounding box center [1387, 355] width 12 height 24
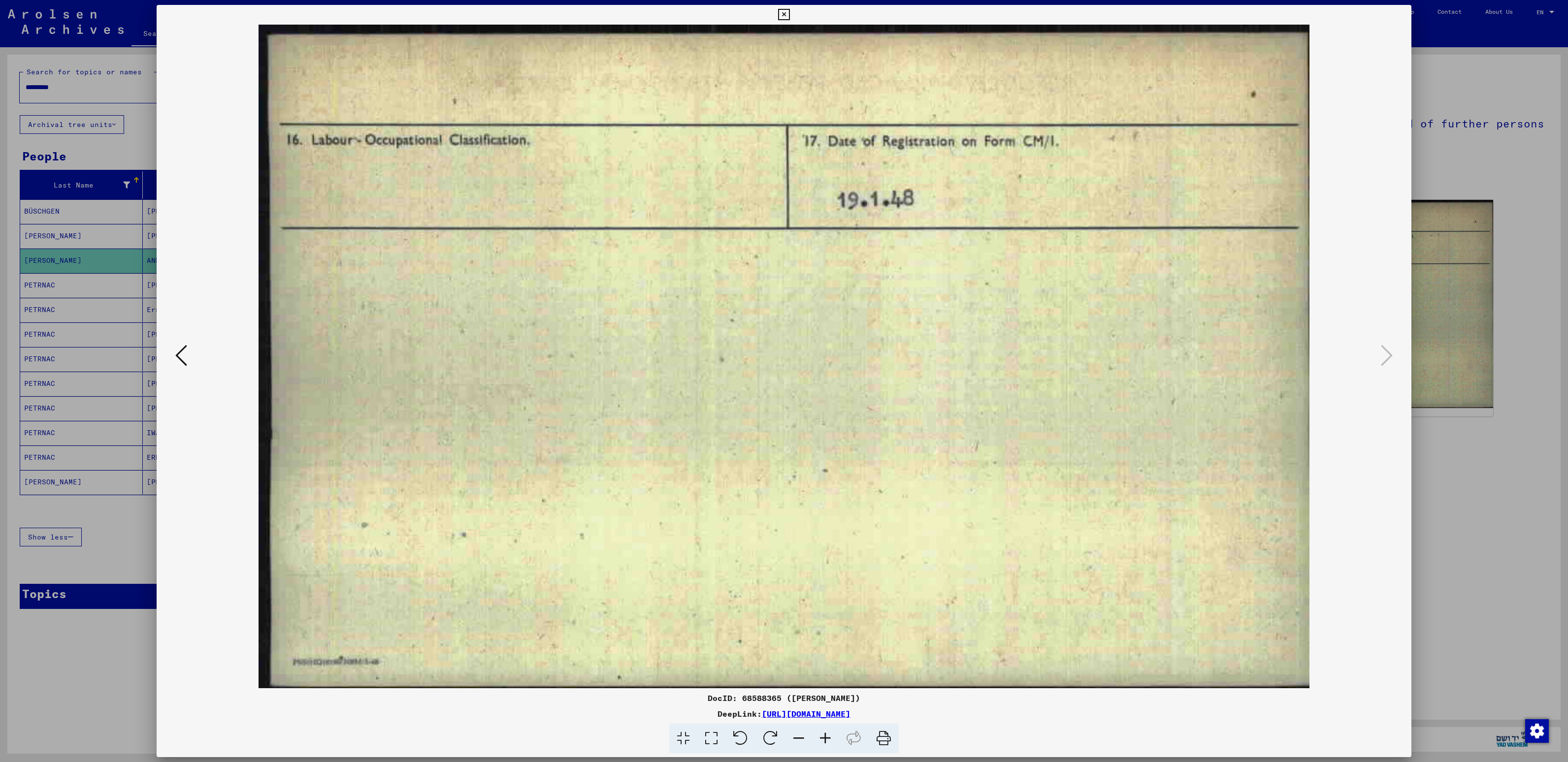
click at [980, 486] on img at bounding box center [783, 356] width 1188 height 664
click at [1461, 382] on div at bounding box center [784, 381] width 1568 height 762
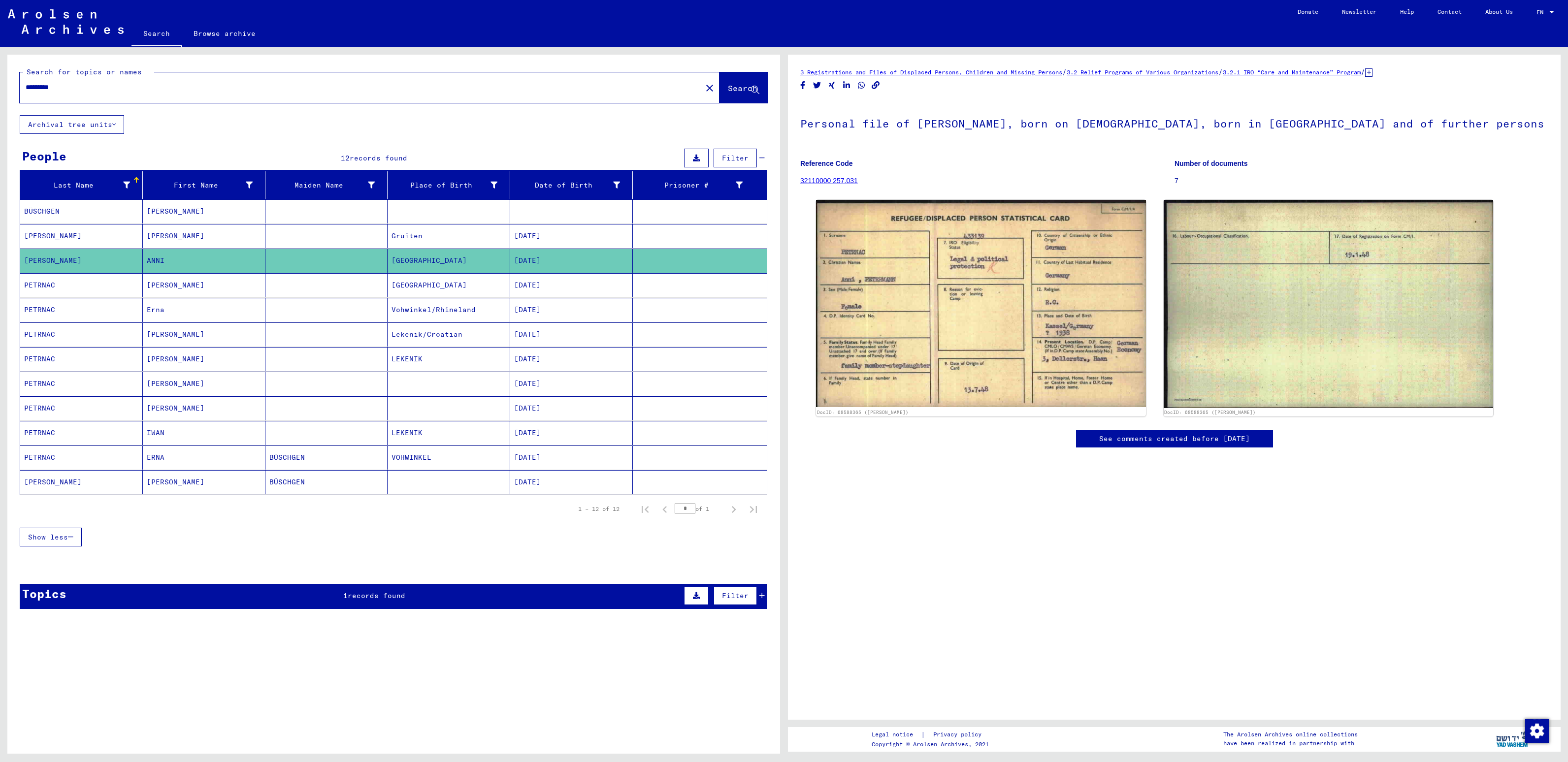
click at [226, 239] on mat-cell "[PERSON_NAME]" at bounding box center [204, 236] width 122 height 24
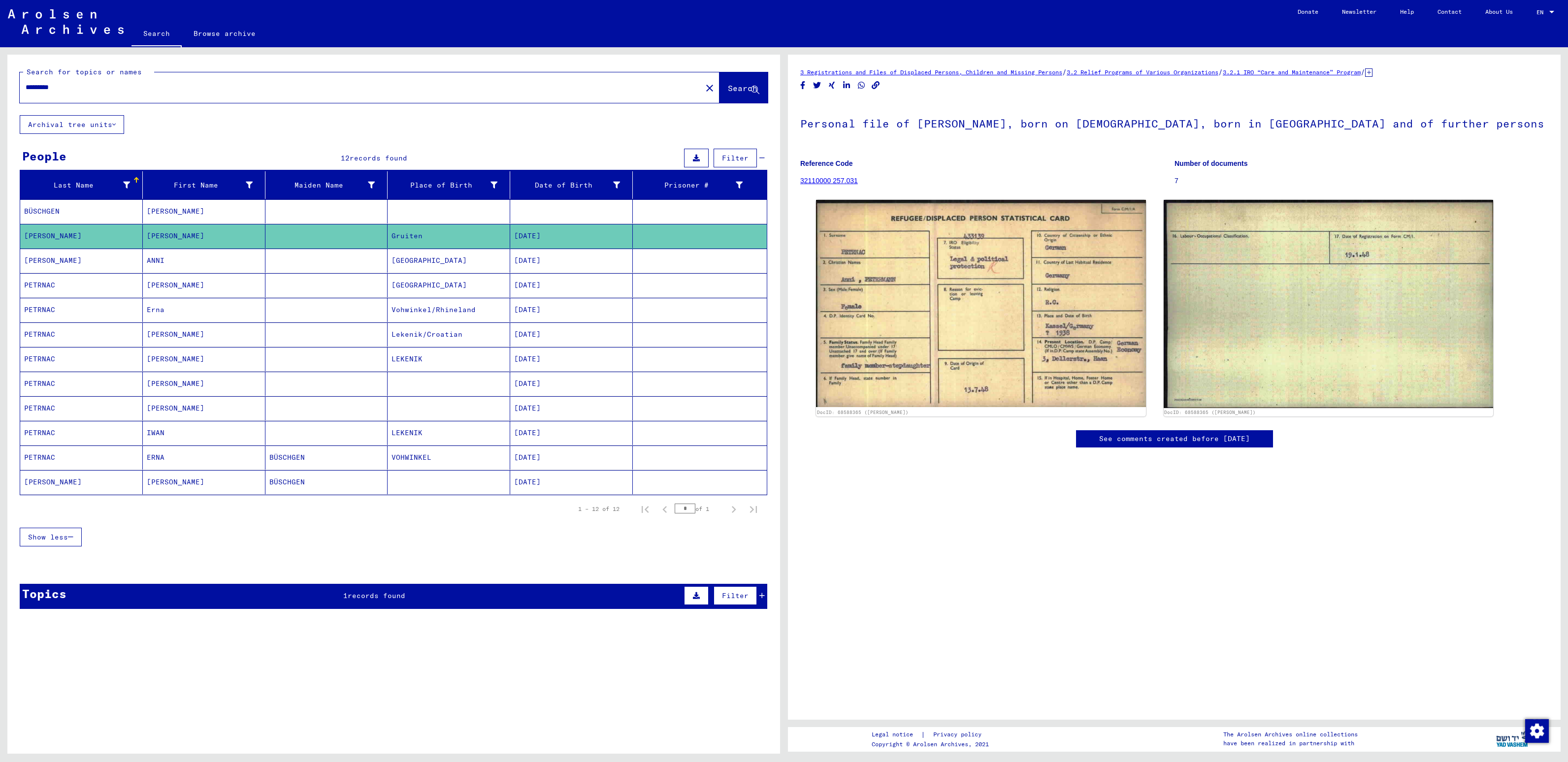
click at [164, 231] on mat-cell "[PERSON_NAME]" at bounding box center [204, 236] width 122 height 24
click at [193, 339] on mat-cell "[PERSON_NAME]" at bounding box center [204, 335] width 122 height 24
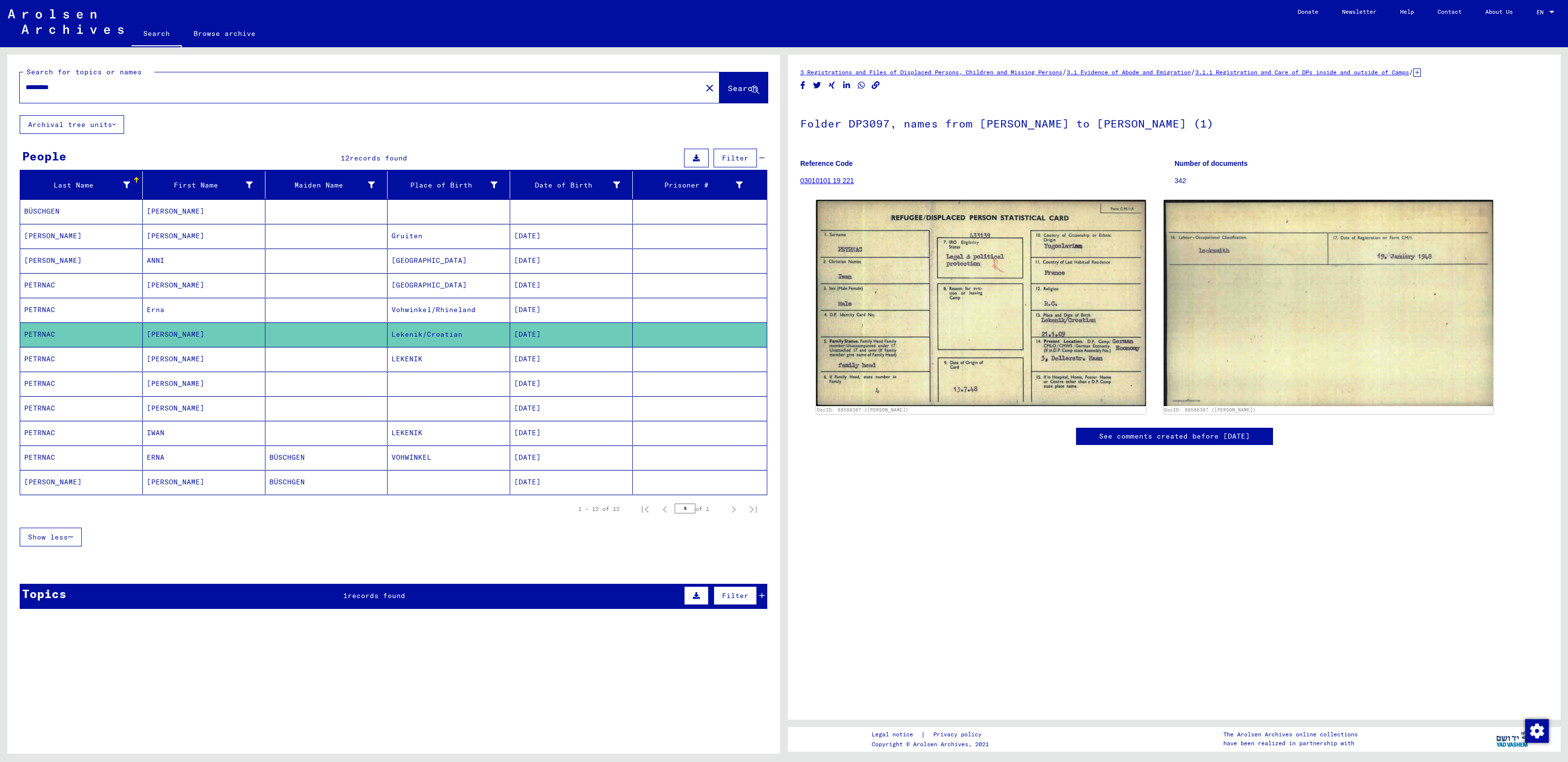
click at [166, 369] on mat-cell "[PERSON_NAME]" at bounding box center [204, 359] width 122 height 24
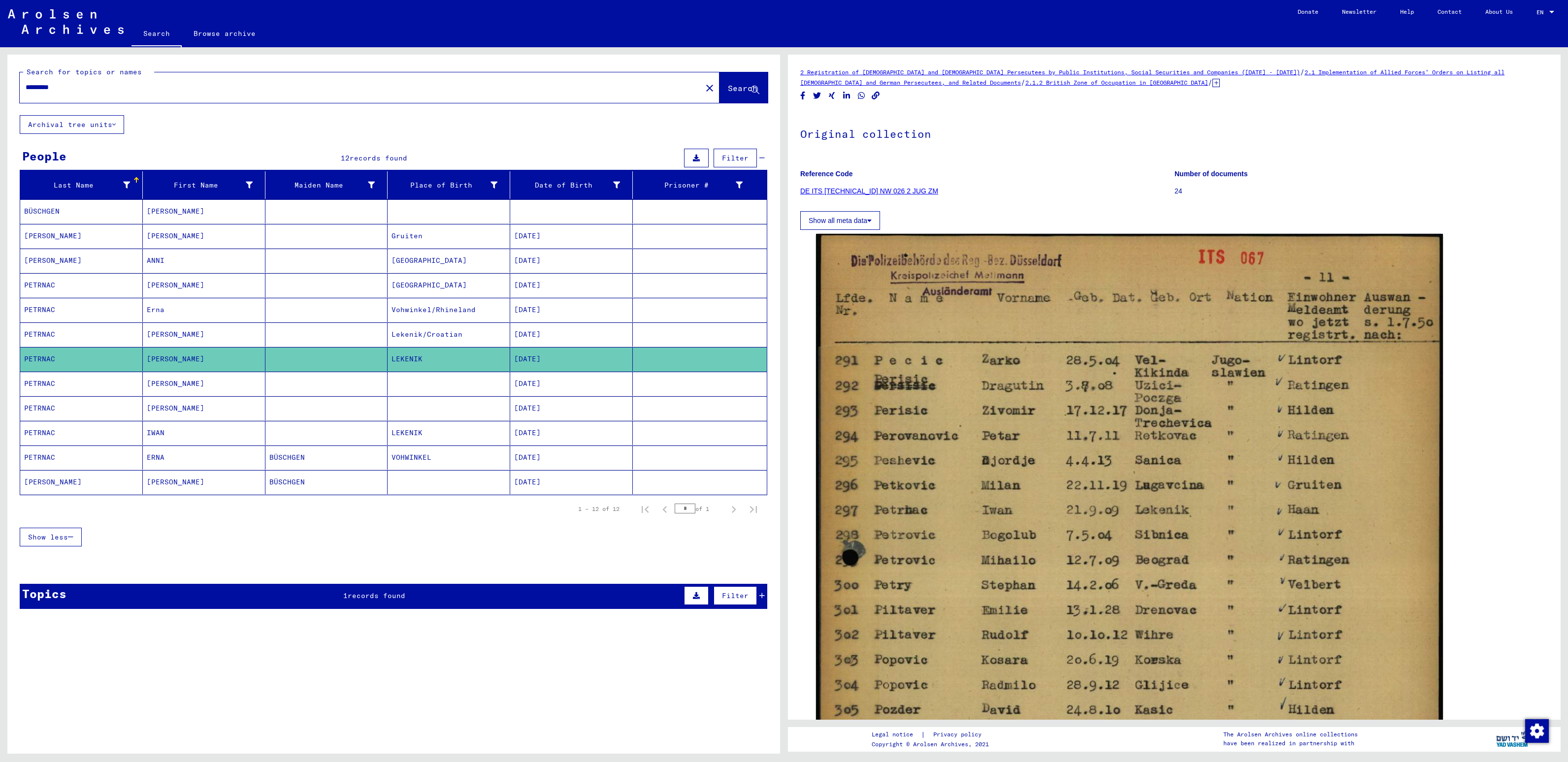
click at [234, 391] on mat-cell "[PERSON_NAME]" at bounding box center [204, 384] width 122 height 24
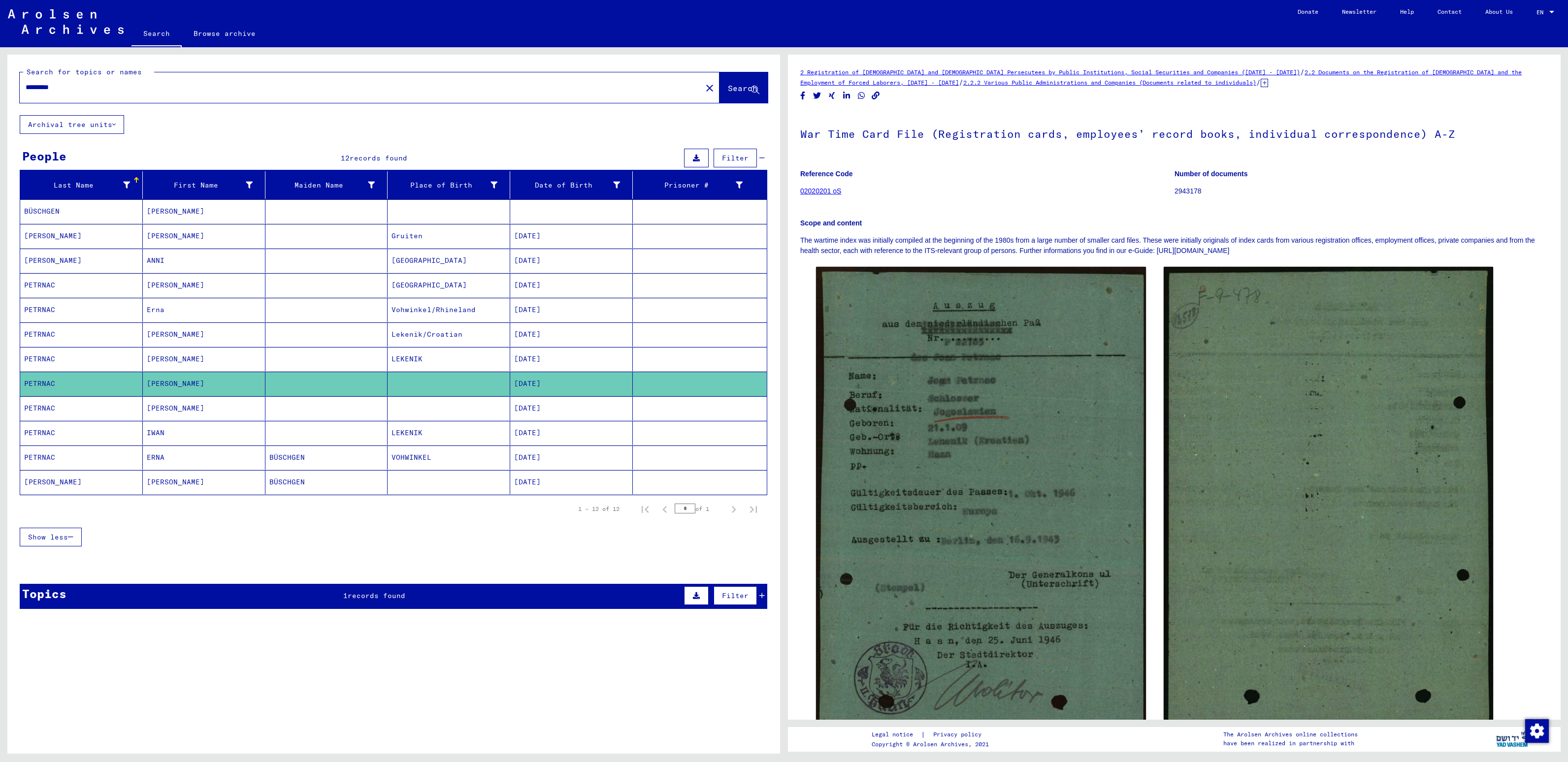
click at [229, 416] on mat-cell "[PERSON_NAME]" at bounding box center [204, 408] width 122 height 24
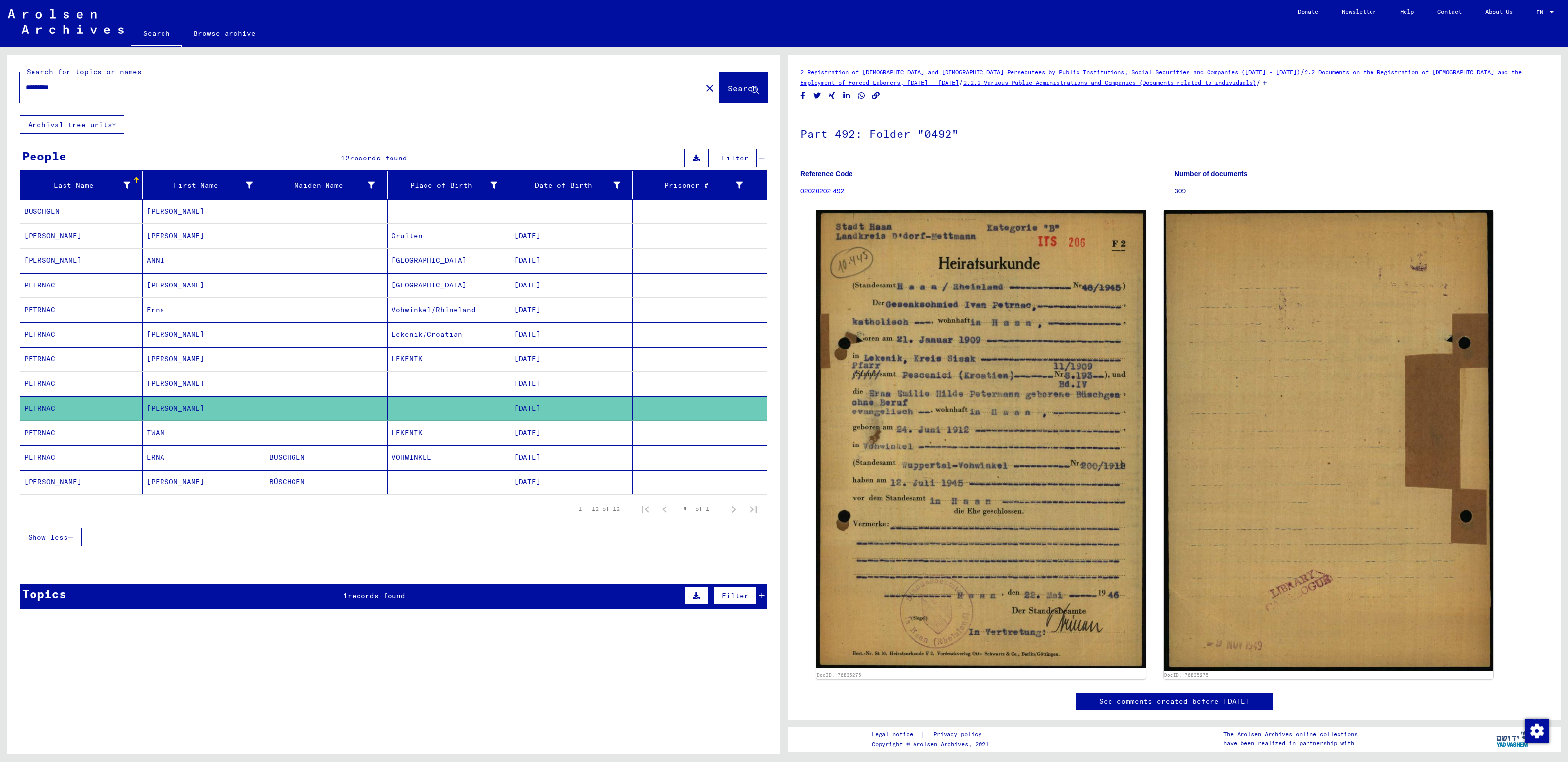
click at [118, 84] on input "*********" at bounding box center [360, 87] width 670 height 10
click at [732, 93] on span "Search" at bounding box center [743, 88] width 30 height 10
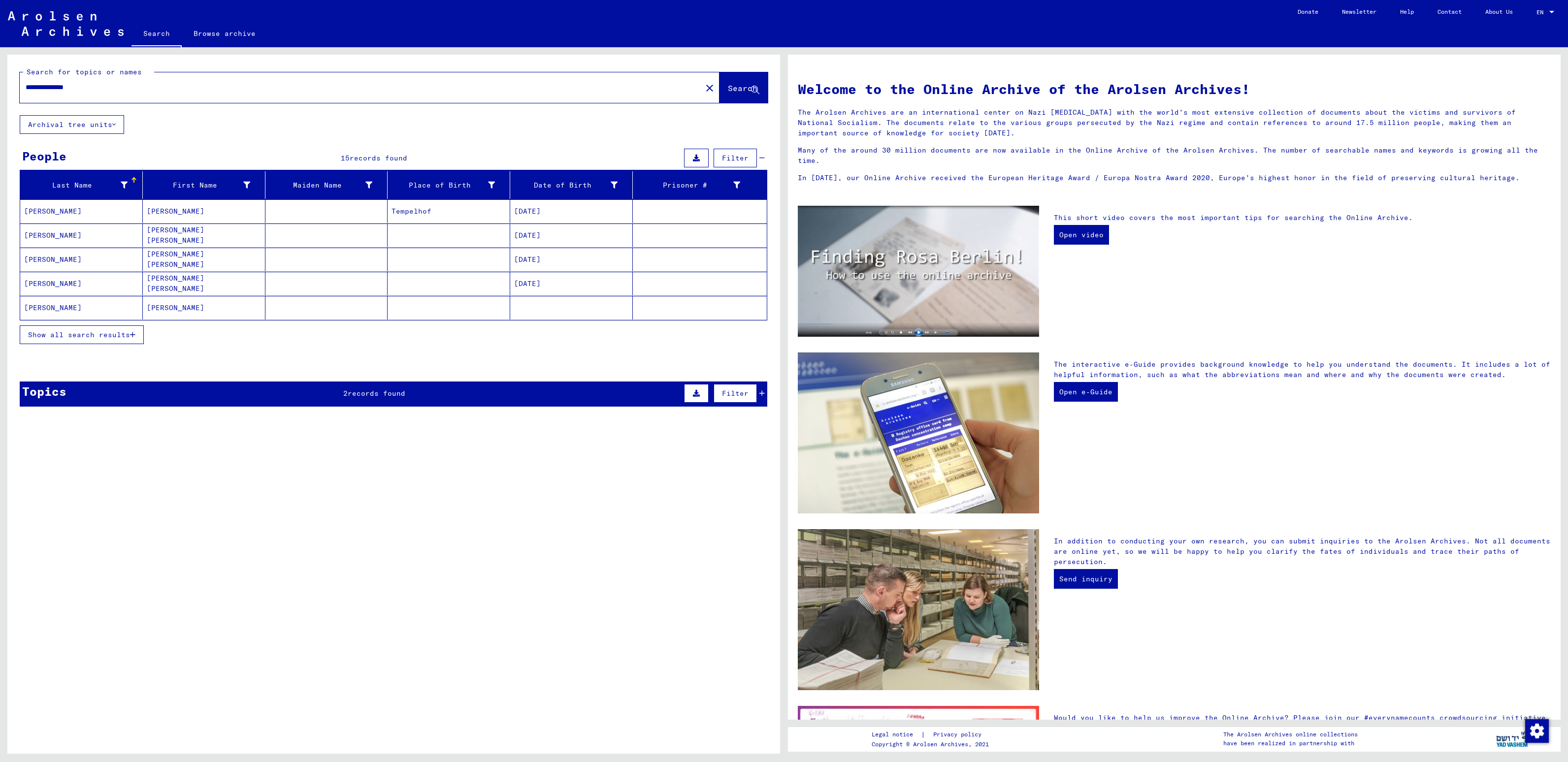
click at [166, 211] on mat-cell "[PERSON_NAME]" at bounding box center [204, 211] width 122 height 24
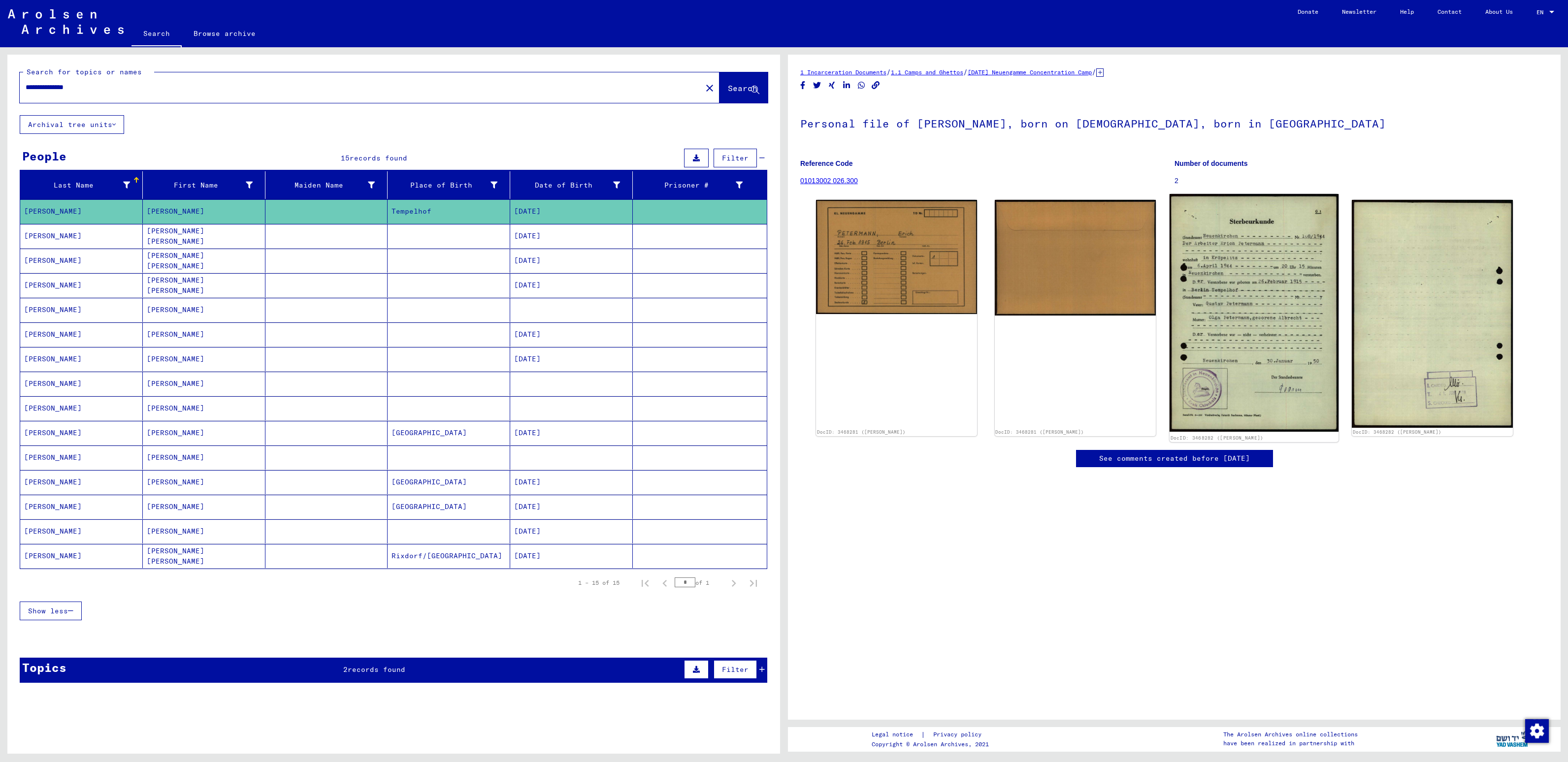
click at [1228, 293] on img at bounding box center [1254, 313] width 169 height 238
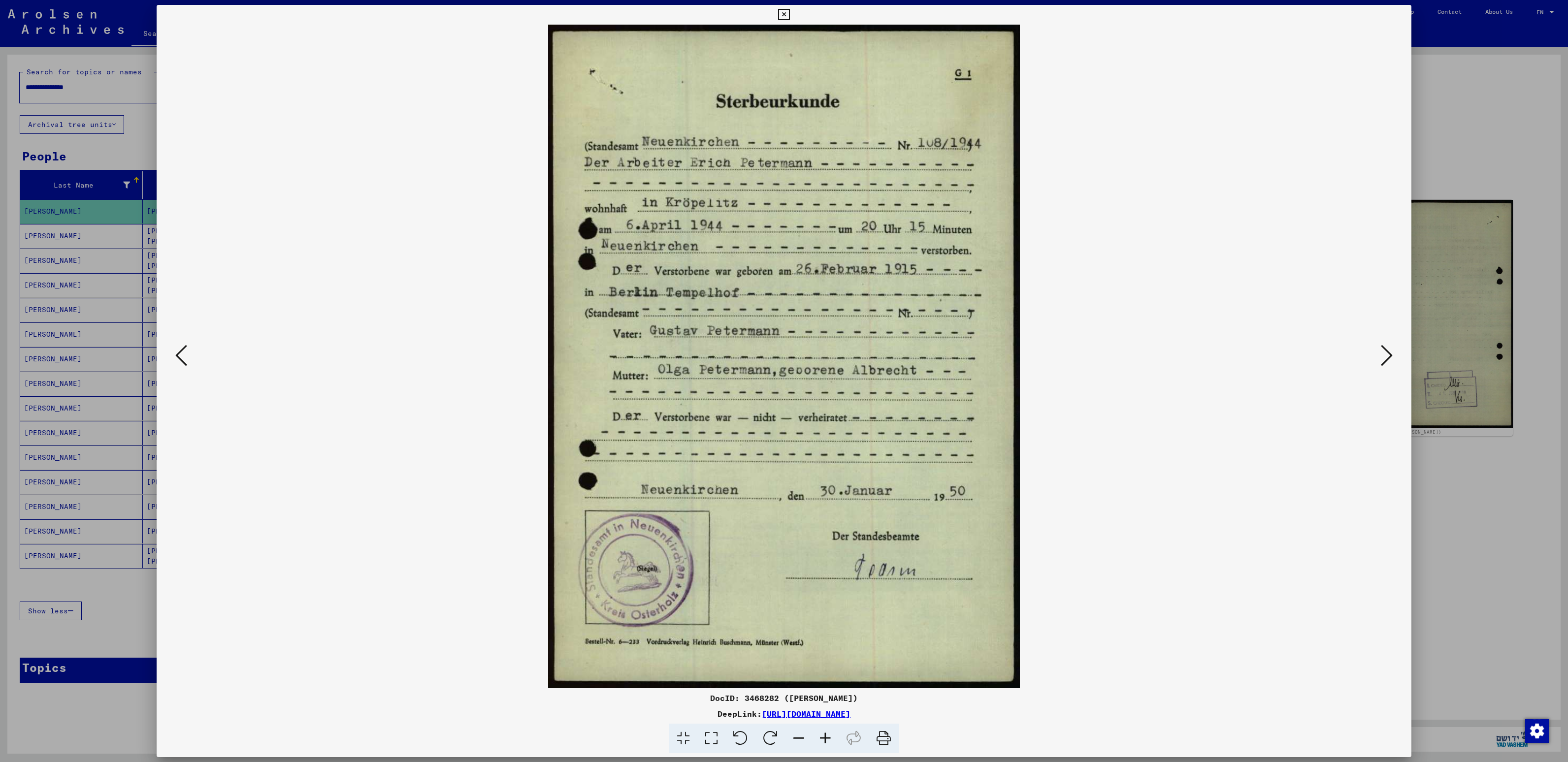
click at [1486, 470] on div at bounding box center [784, 381] width 1568 height 762
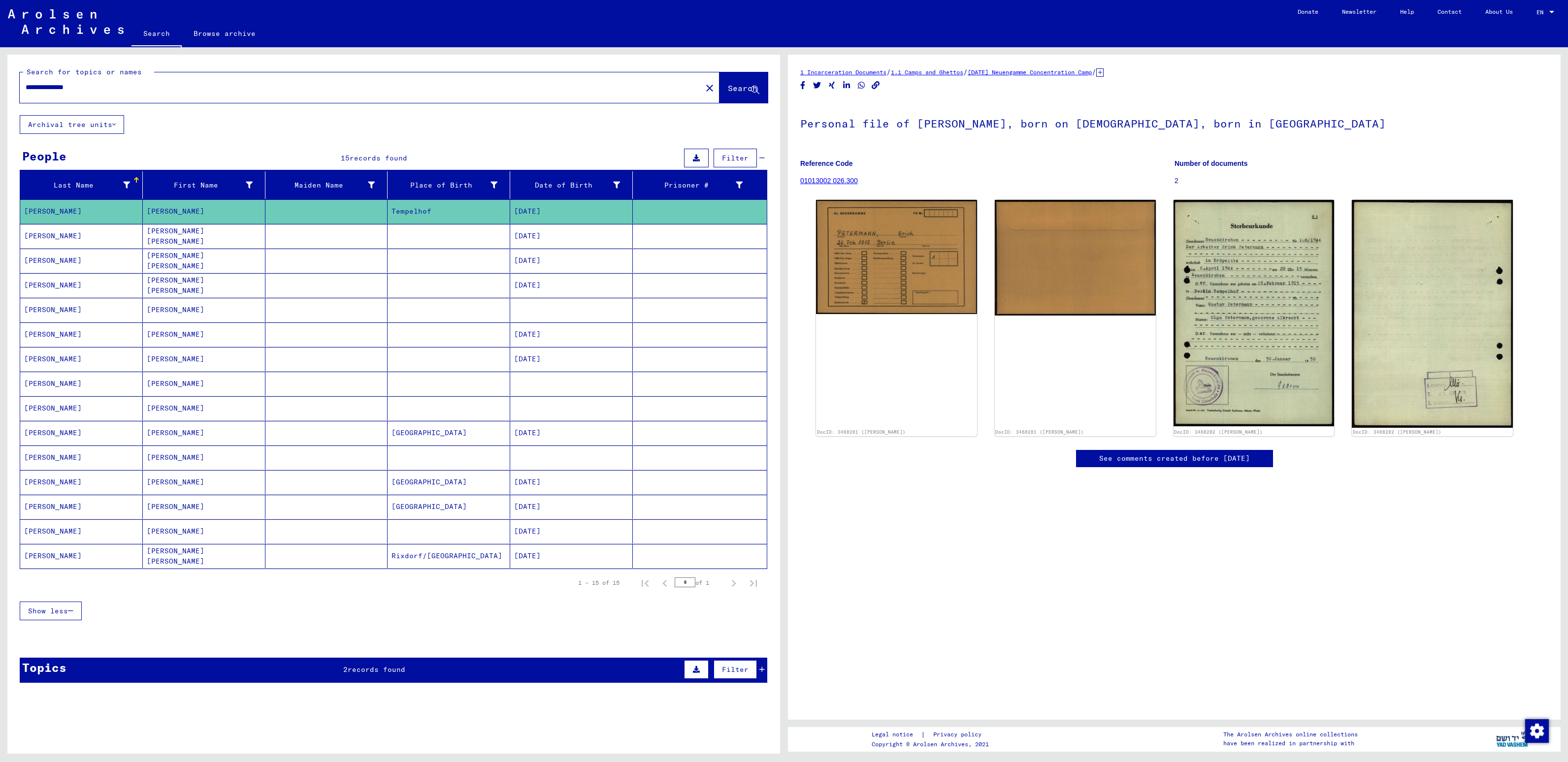
click at [170, 311] on mat-cell "[PERSON_NAME]" at bounding box center [204, 310] width 122 height 24
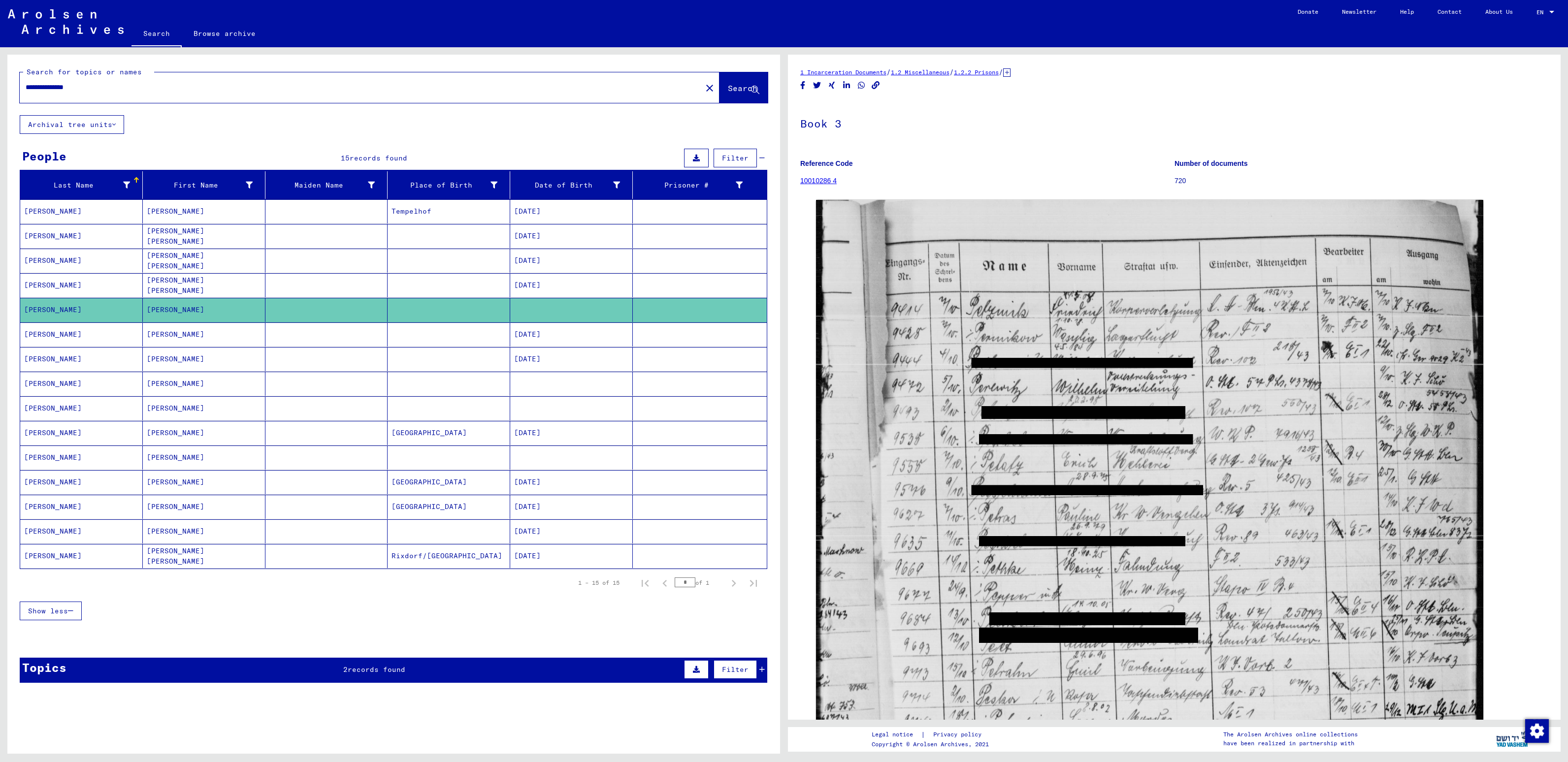
click at [164, 346] on mat-cell "[PERSON_NAME]" at bounding box center [204, 335] width 122 height 24
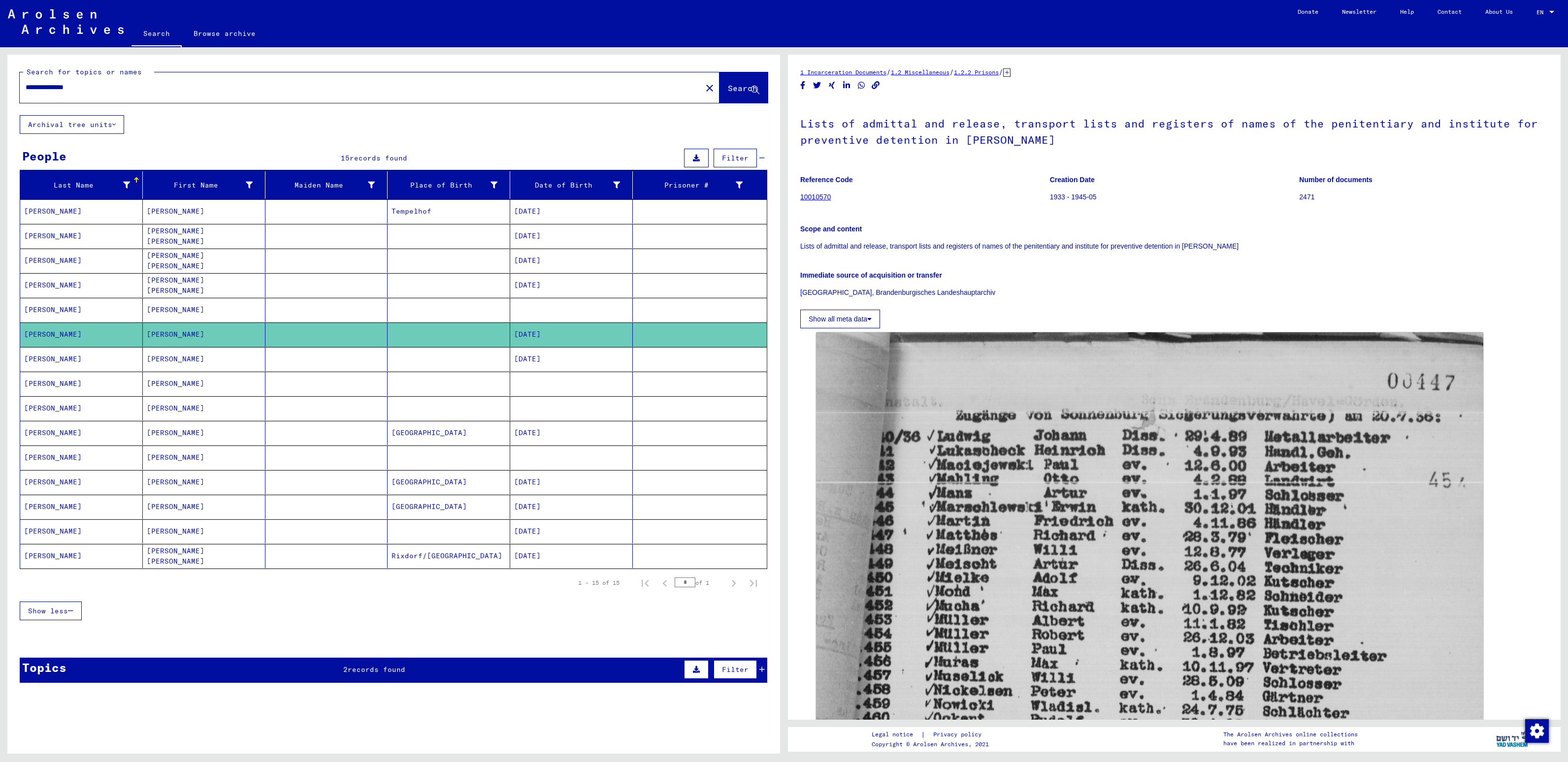
click at [173, 362] on mat-cell "[PERSON_NAME]" at bounding box center [204, 359] width 122 height 24
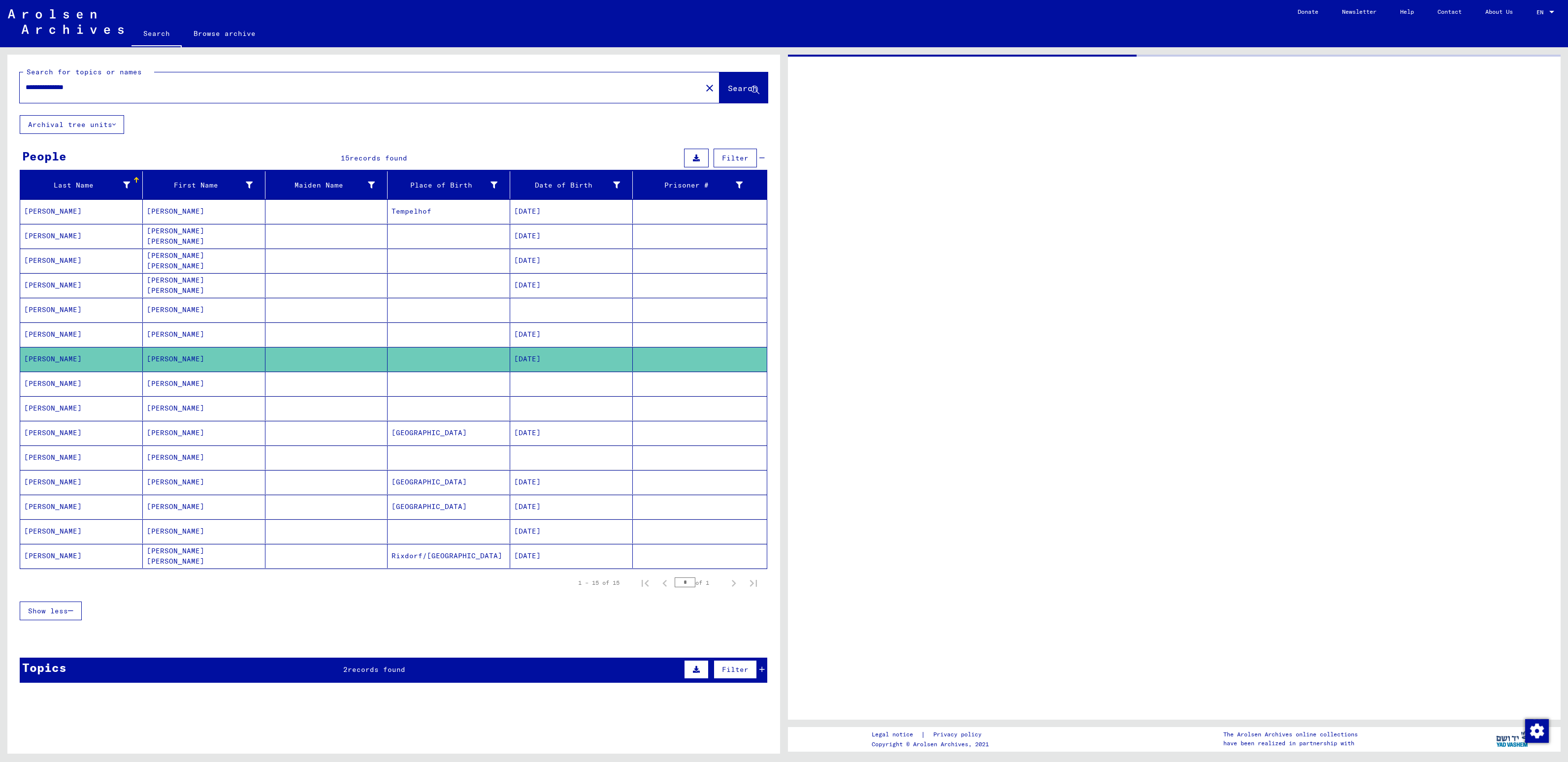
click at [192, 544] on mat-cell "[PERSON_NAME]" at bounding box center [204, 532] width 122 height 24
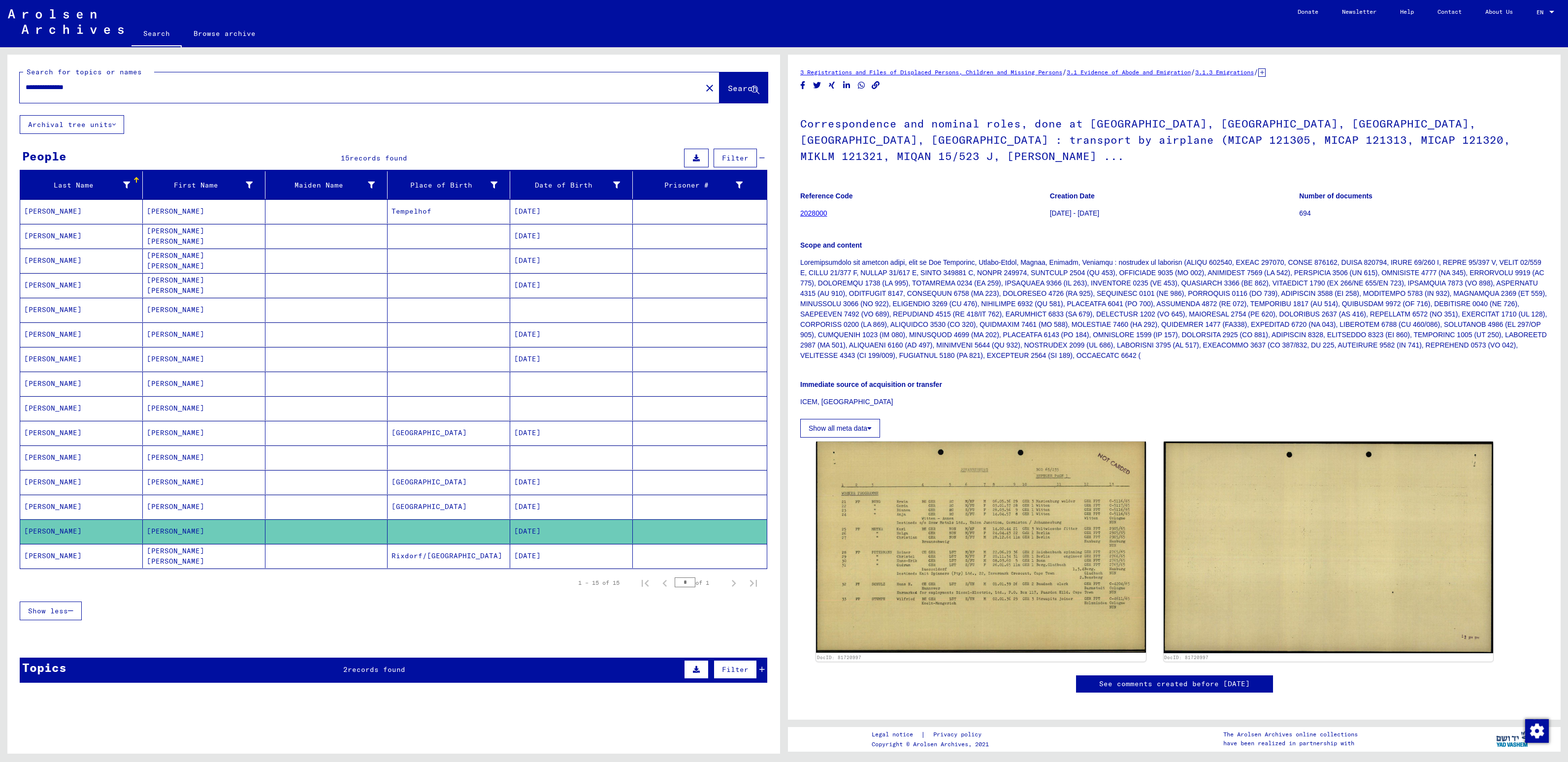
click at [97, 78] on div "**********" at bounding box center [357, 87] width 676 height 22
click at [99, 86] on input "**********" at bounding box center [360, 87] width 670 height 10
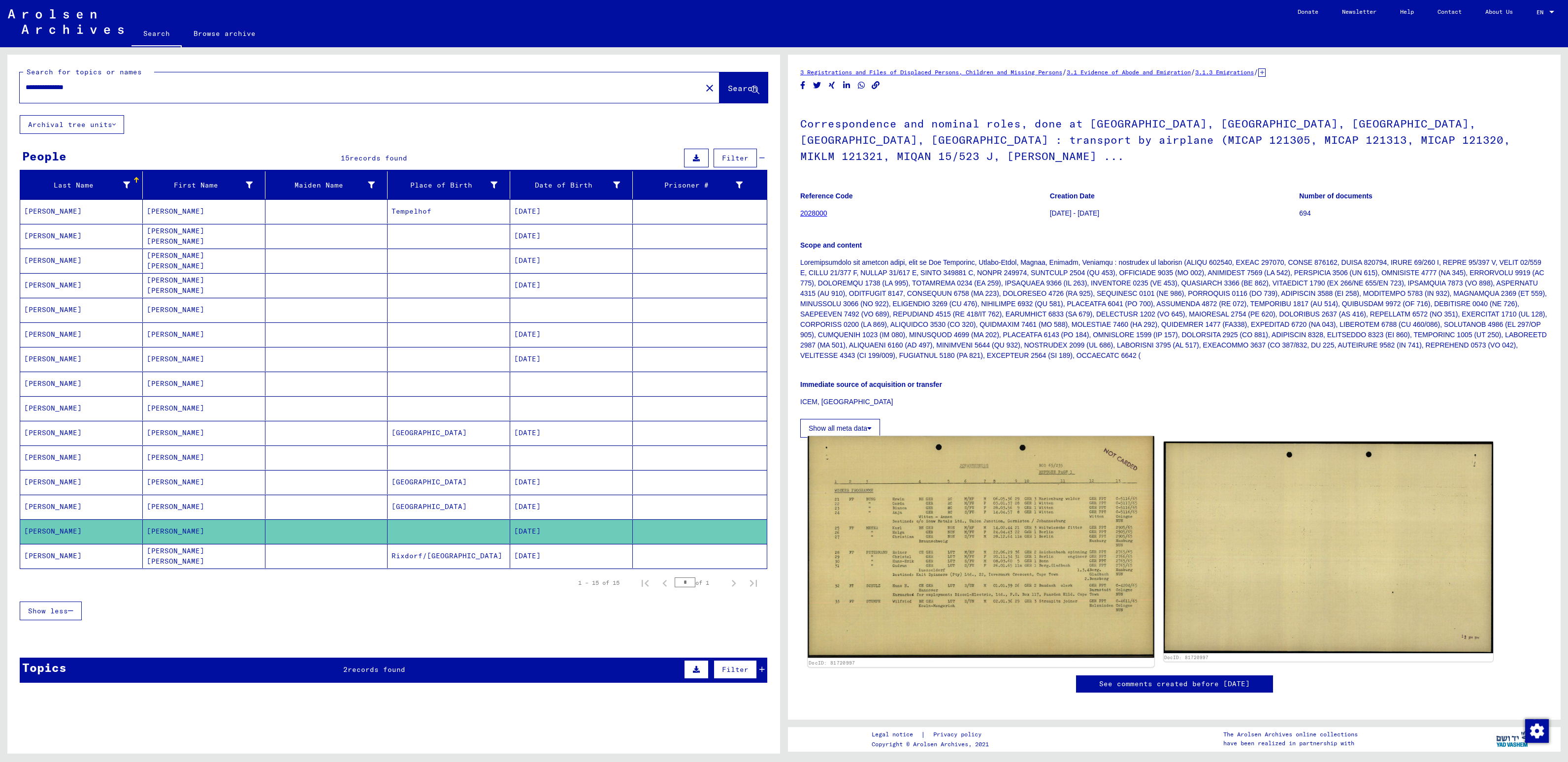
click at [915, 506] on img at bounding box center [981, 547] width 346 height 222
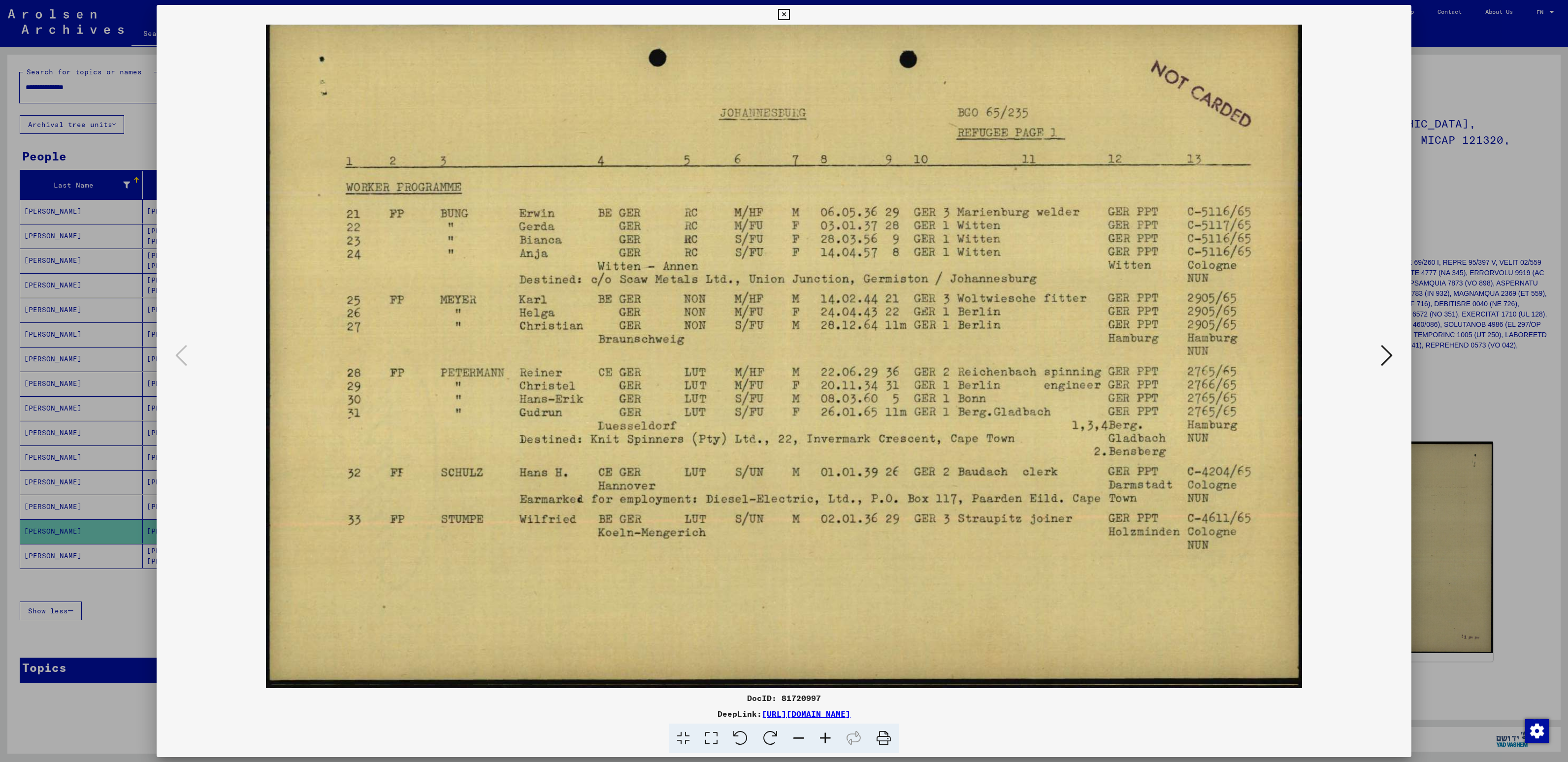
click at [1389, 355] on icon at bounding box center [1387, 355] width 12 height 24
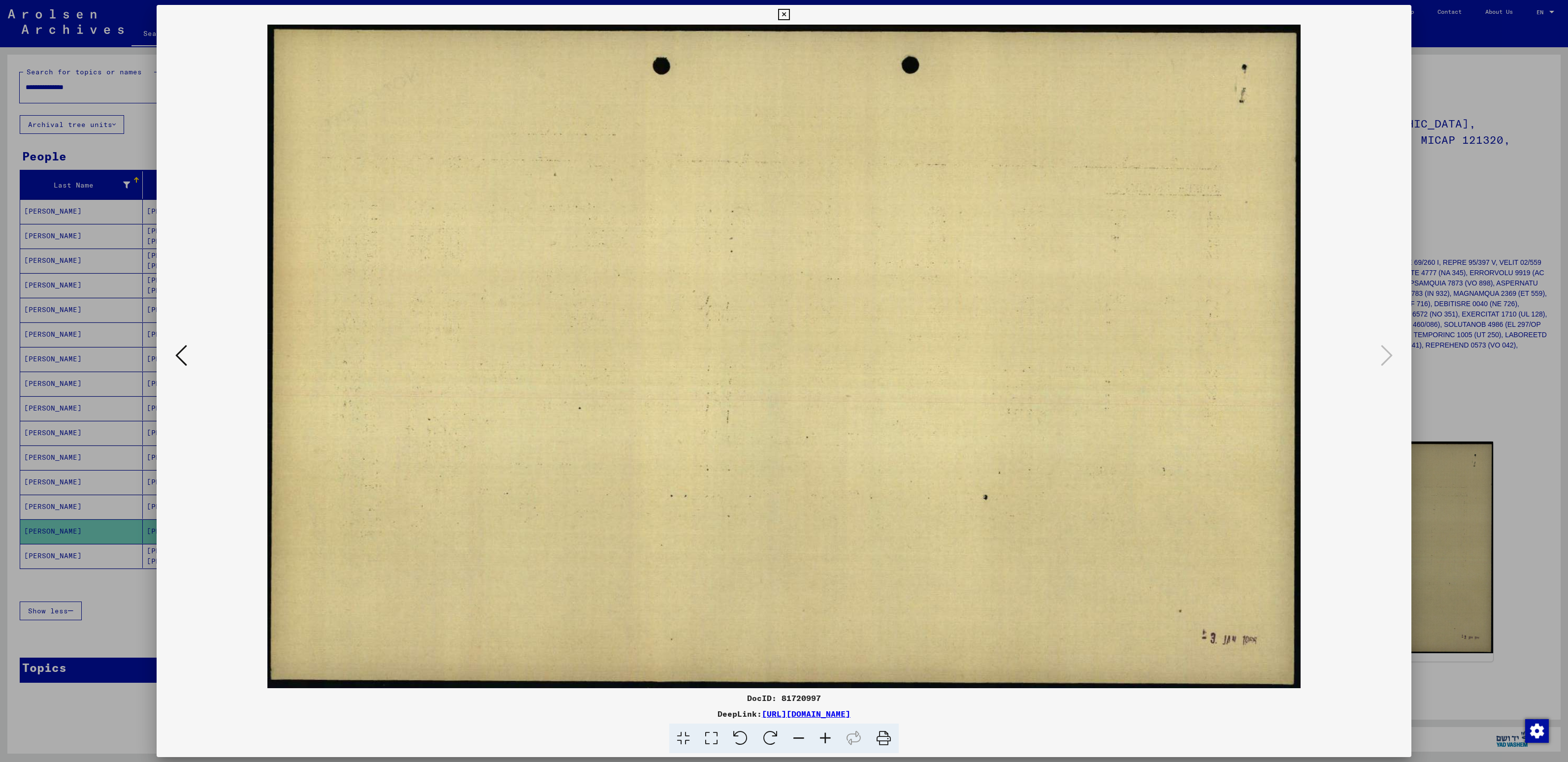
click at [183, 354] on icon at bounding box center [181, 355] width 12 height 24
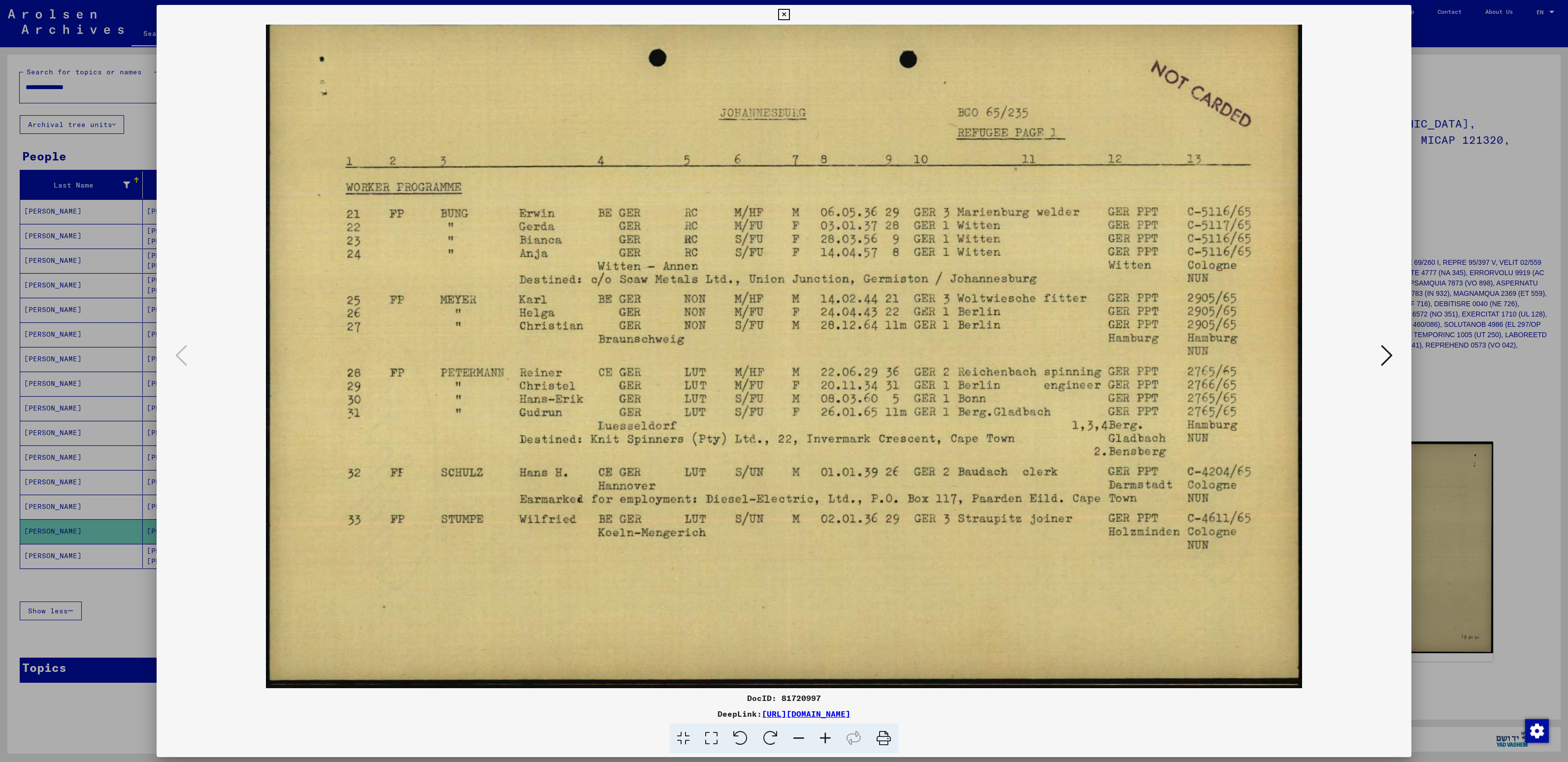
click at [40, 352] on div at bounding box center [784, 381] width 1568 height 762
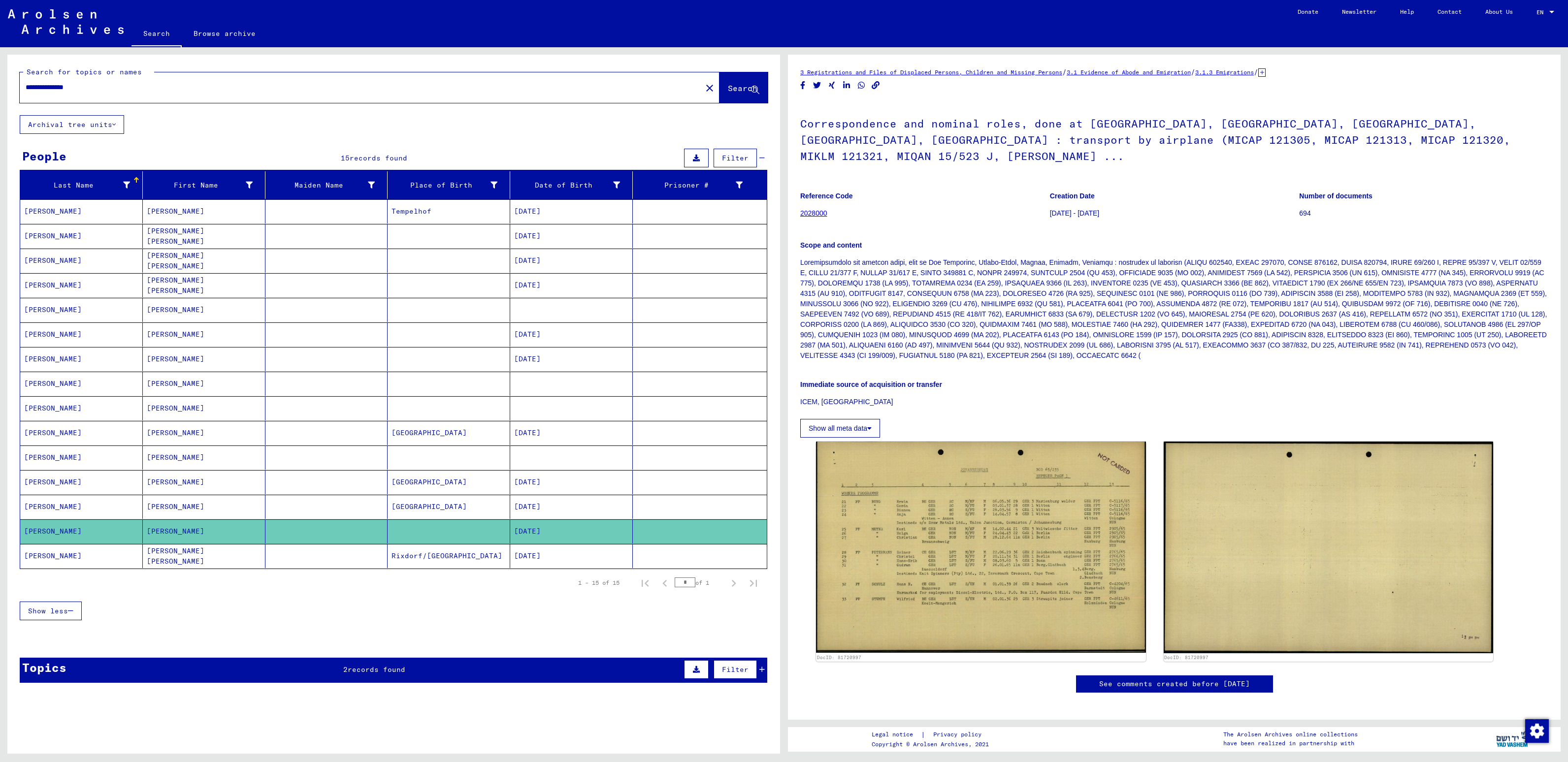
click at [151, 79] on div "**********" at bounding box center [357, 87] width 676 height 22
click at [145, 86] on input "**********" at bounding box center [360, 87] width 670 height 10
type input "**********"
click at [728, 86] on span "Search" at bounding box center [743, 88] width 30 height 10
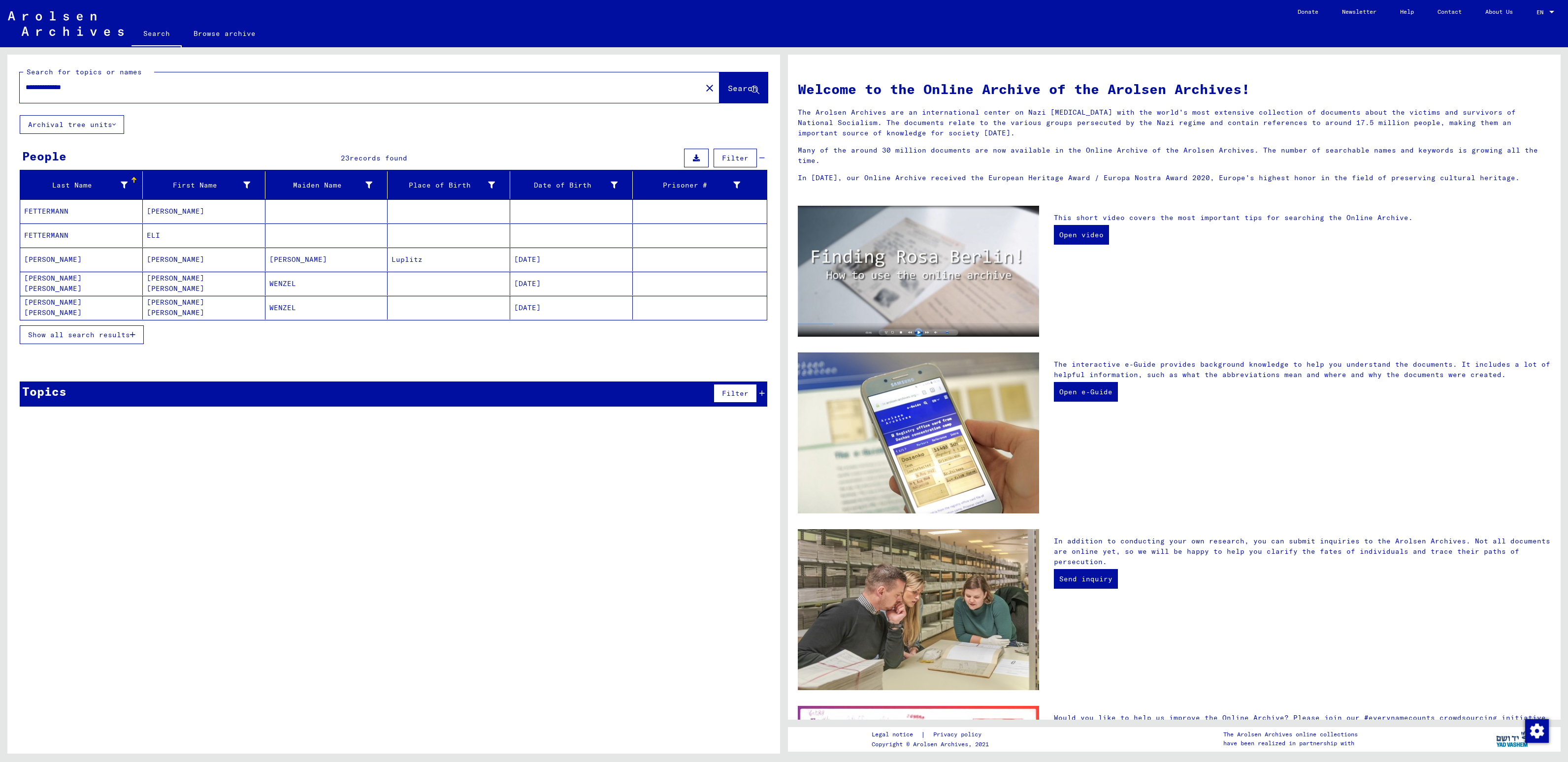
click at [231, 290] on mat-cell "[PERSON_NAME] [PERSON_NAME]" at bounding box center [204, 284] width 122 height 24
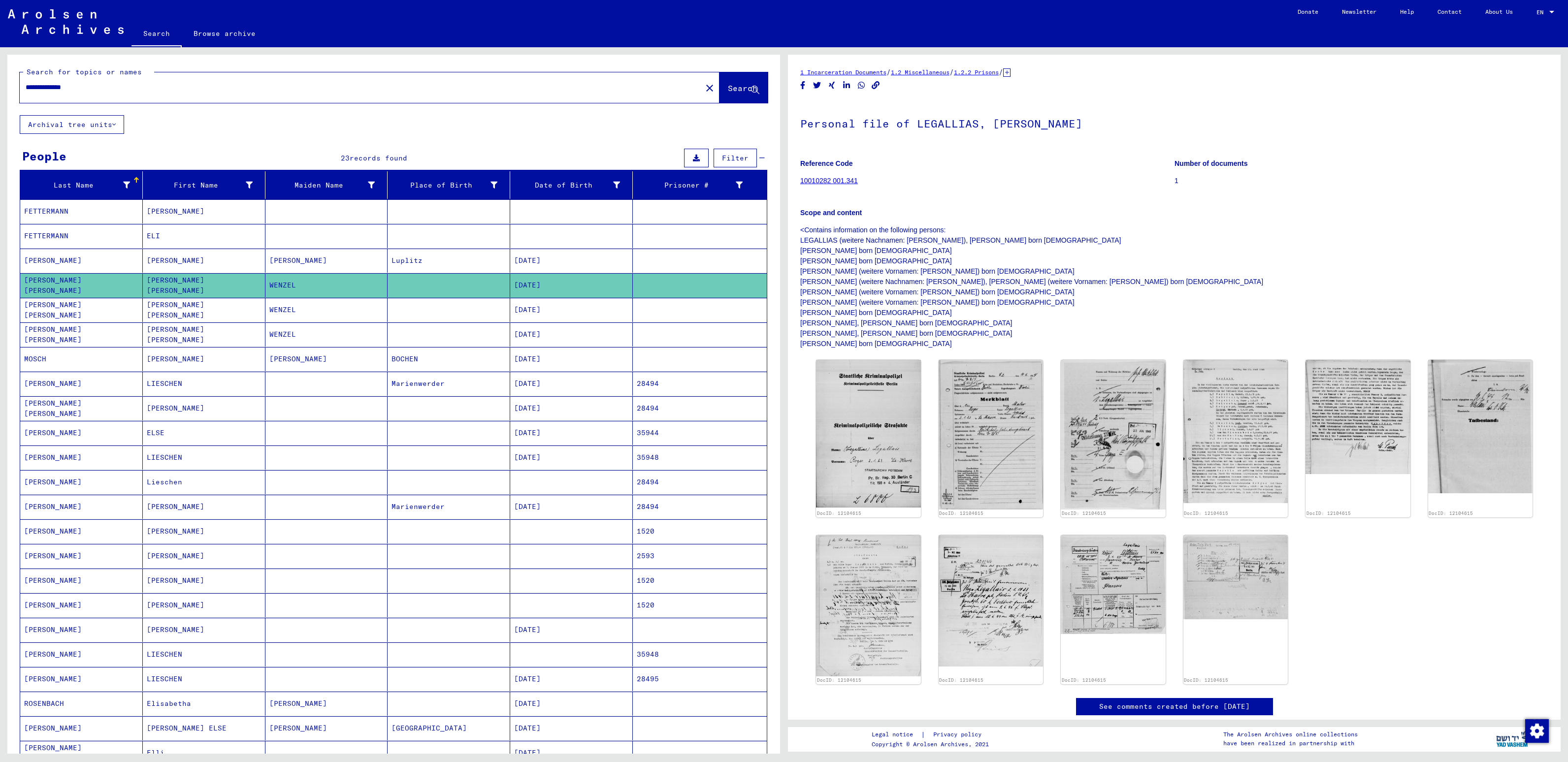
click at [219, 365] on mat-cell "[PERSON_NAME]" at bounding box center [204, 359] width 122 height 24
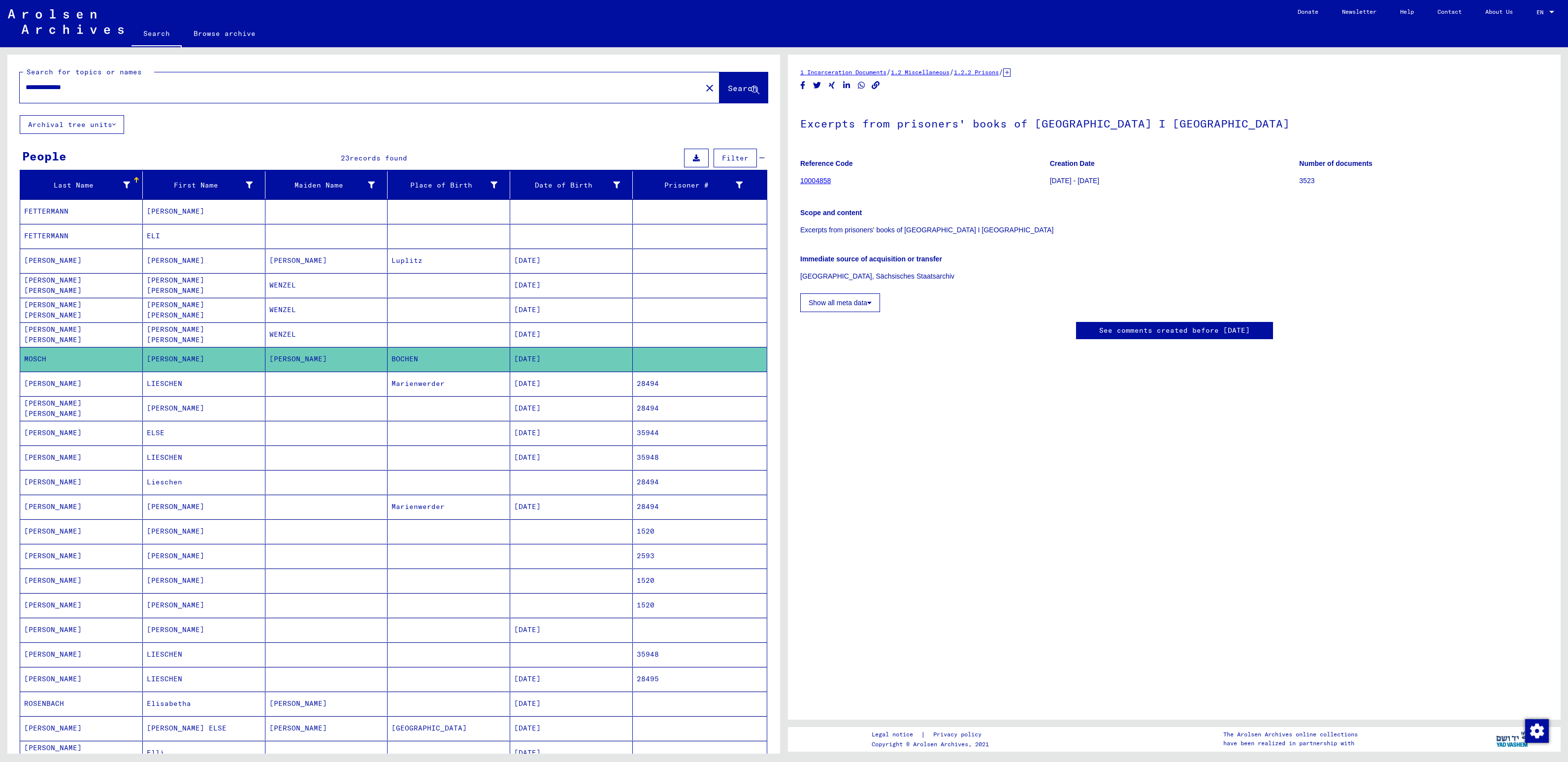
click at [237, 369] on mat-cell "[PERSON_NAME]" at bounding box center [204, 359] width 122 height 24
